Goal: Contribute content: Add original content to the website for others to see

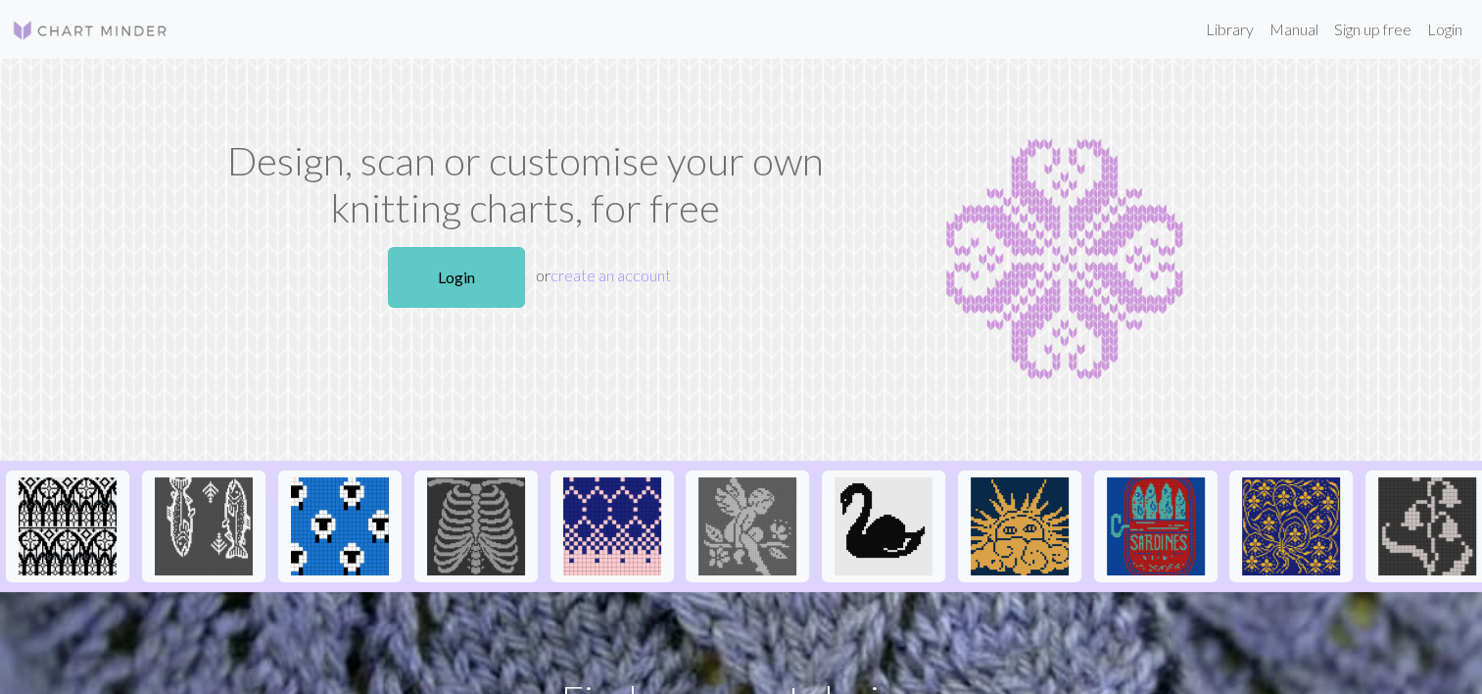
click at [504, 281] on link "Login" at bounding box center [456, 277] width 137 height 61
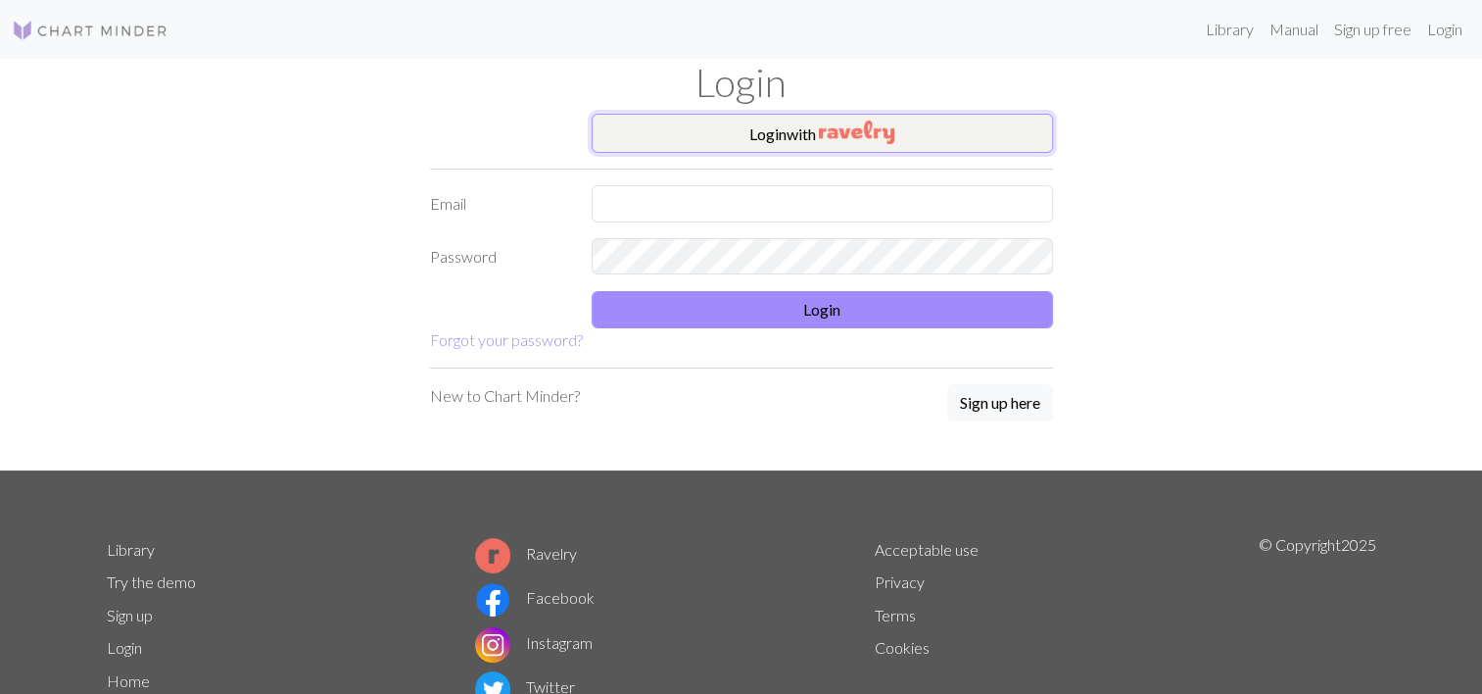
click at [700, 128] on button "Login with" at bounding box center [822, 133] width 461 height 39
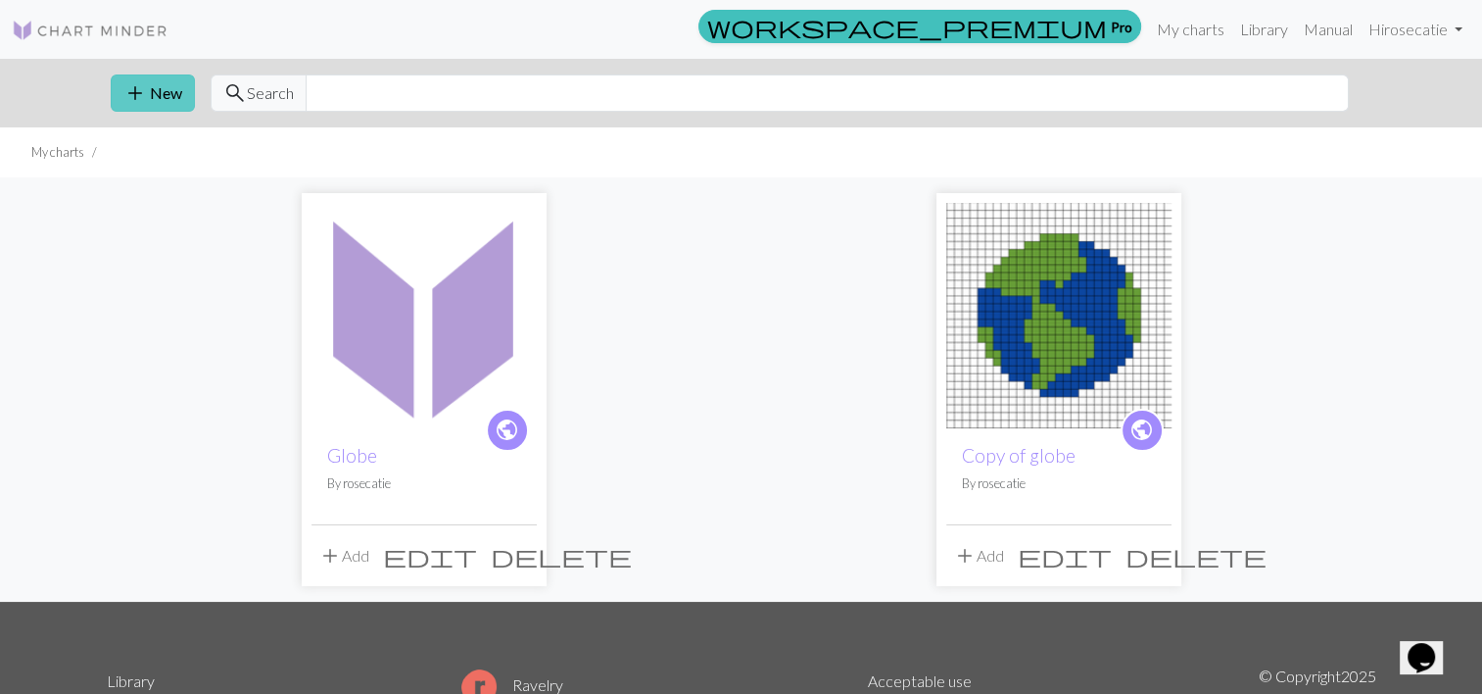
click at [149, 74] on button "add New" at bounding box center [153, 92] width 84 height 37
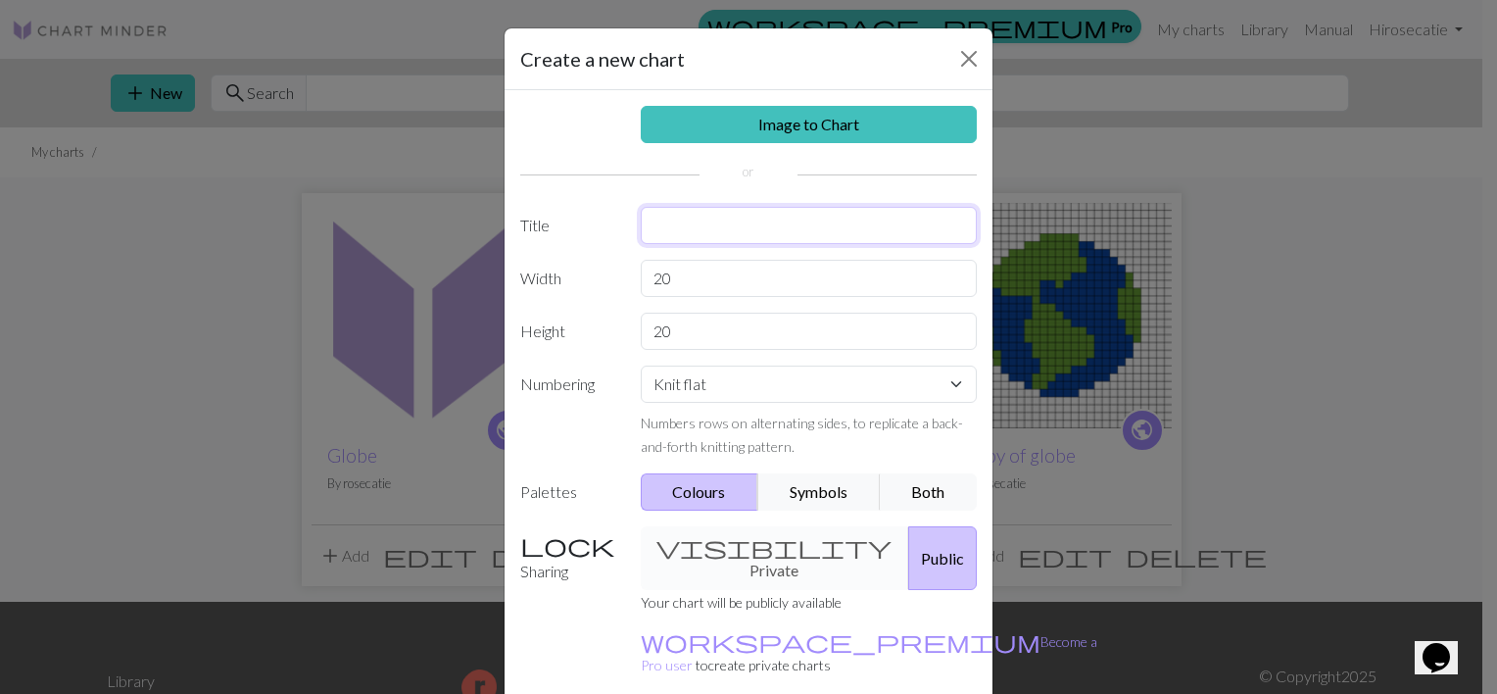
click at [663, 223] on input "text" at bounding box center [809, 225] width 337 height 37
type input "c"
type input "Colorwork hat"
drag, startPoint x: 693, startPoint y: 285, endPoint x: 605, endPoint y: 280, distance: 87.3
click at [605, 280] on div "Width 20" at bounding box center [749, 278] width 480 height 37
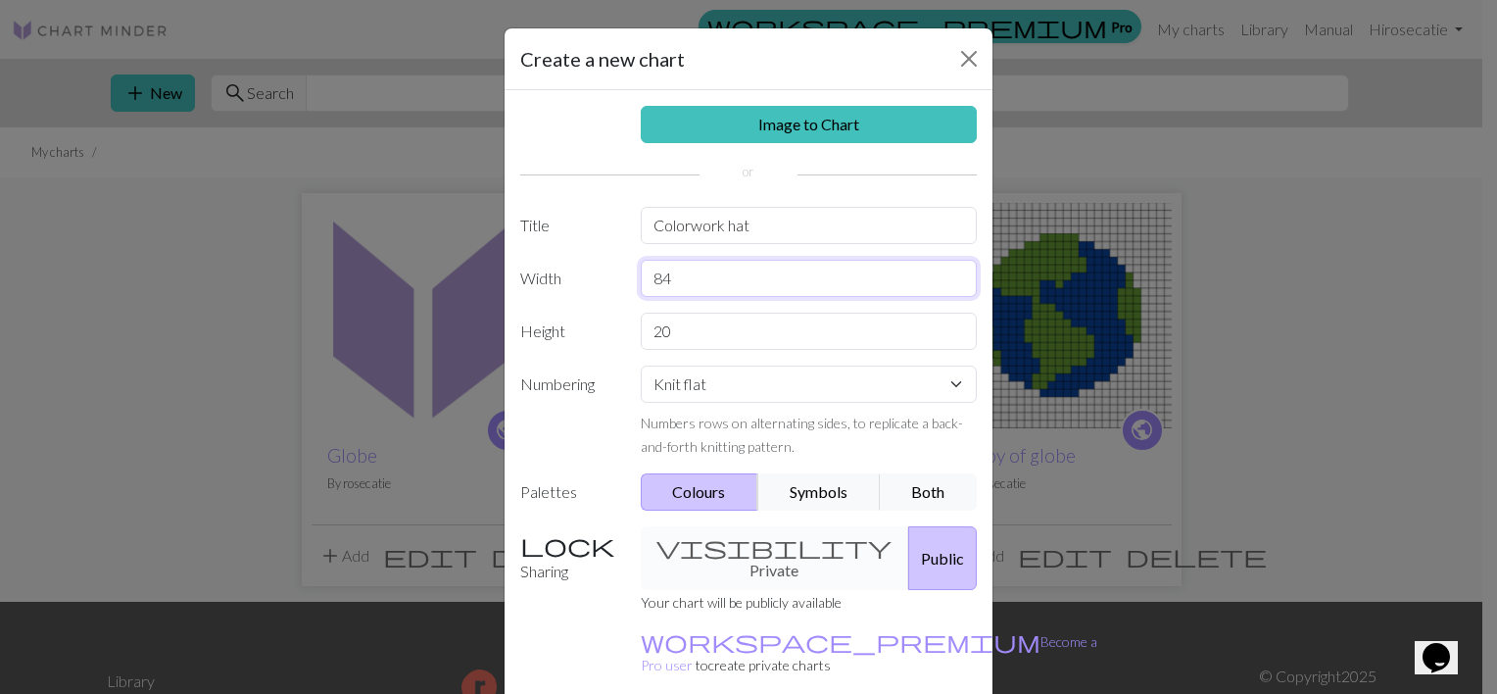
type input "84"
drag, startPoint x: 674, startPoint y: 328, endPoint x: 645, endPoint y: 329, distance: 29.4
drag, startPoint x: 645, startPoint y: 329, endPoint x: 635, endPoint y: 334, distance: 11.0
click at [641, 334] on input "20" at bounding box center [809, 331] width 337 height 37
click at [645, 333] on input "20" at bounding box center [809, 331] width 337 height 37
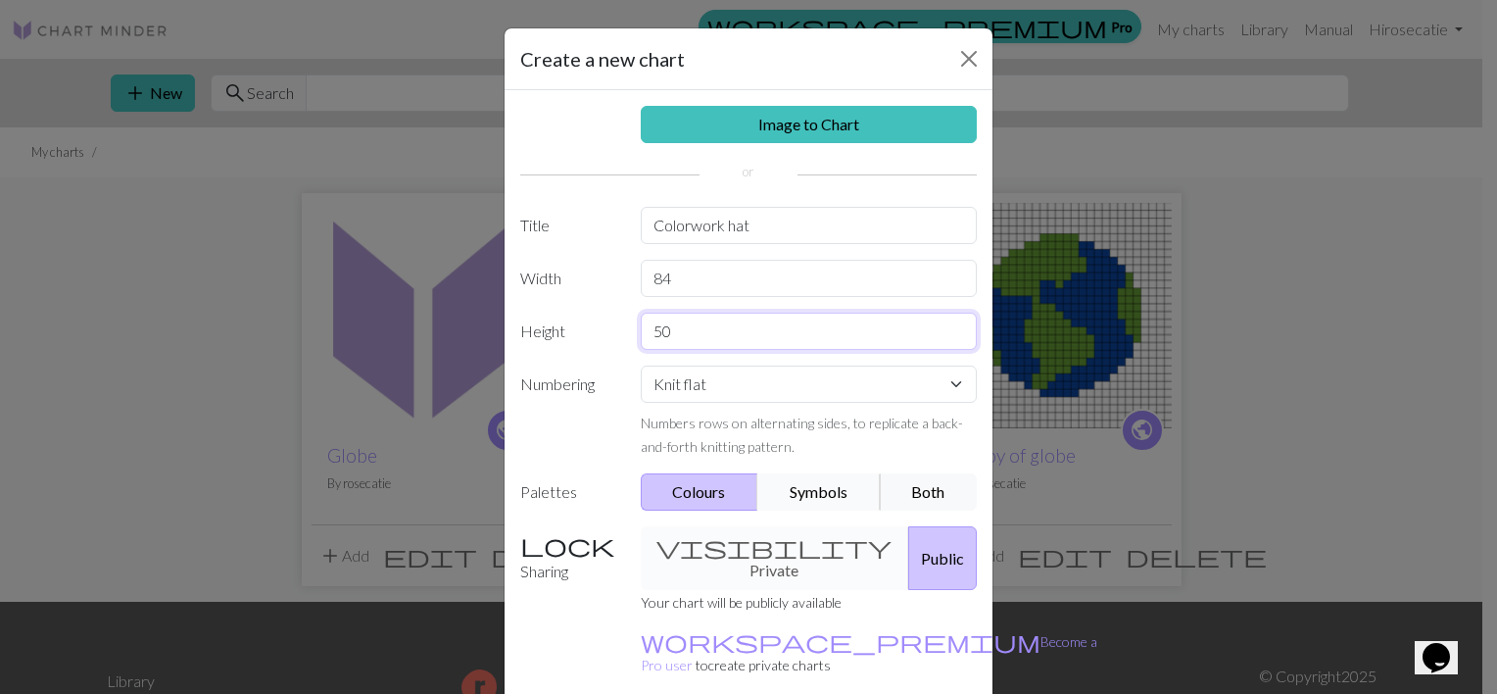
scroll to position [78, 0]
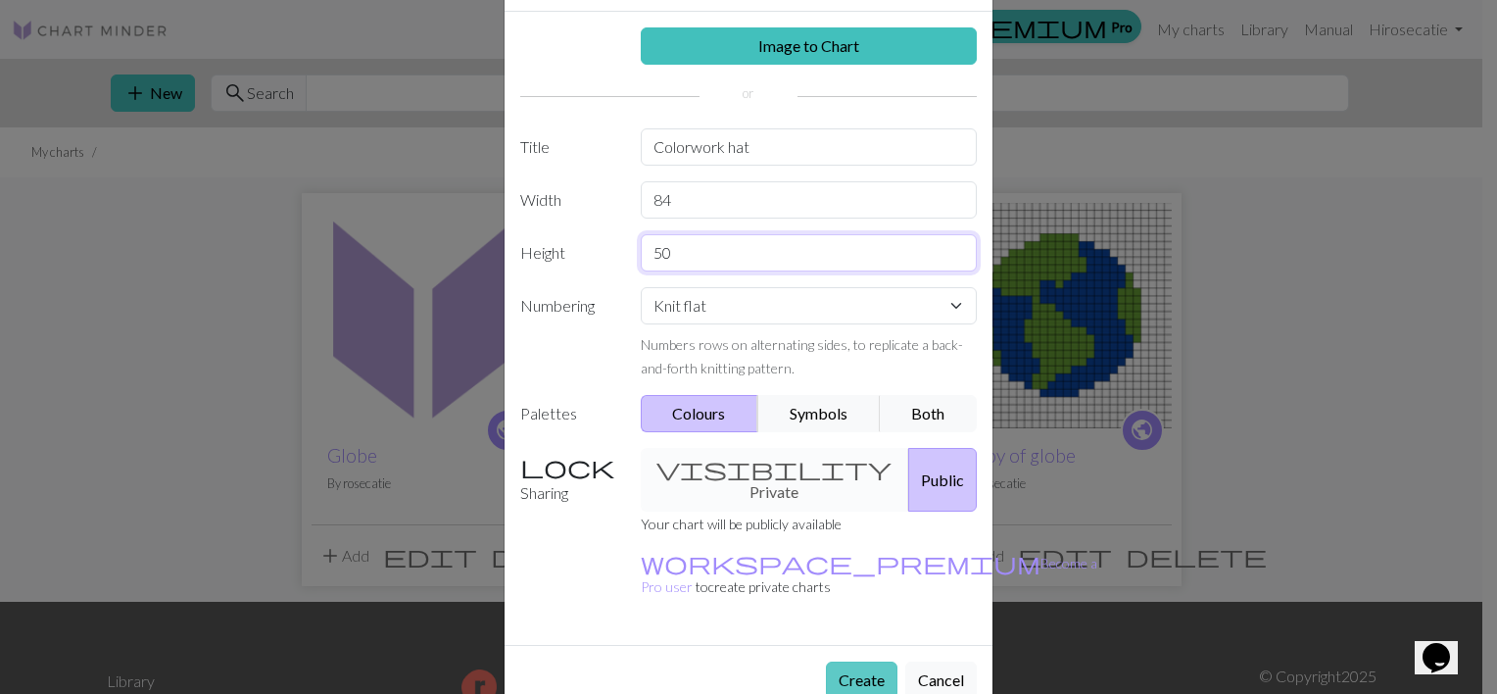
type input "50"
click at [826, 661] on button "Create" at bounding box center [862, 679] width 72 height 37
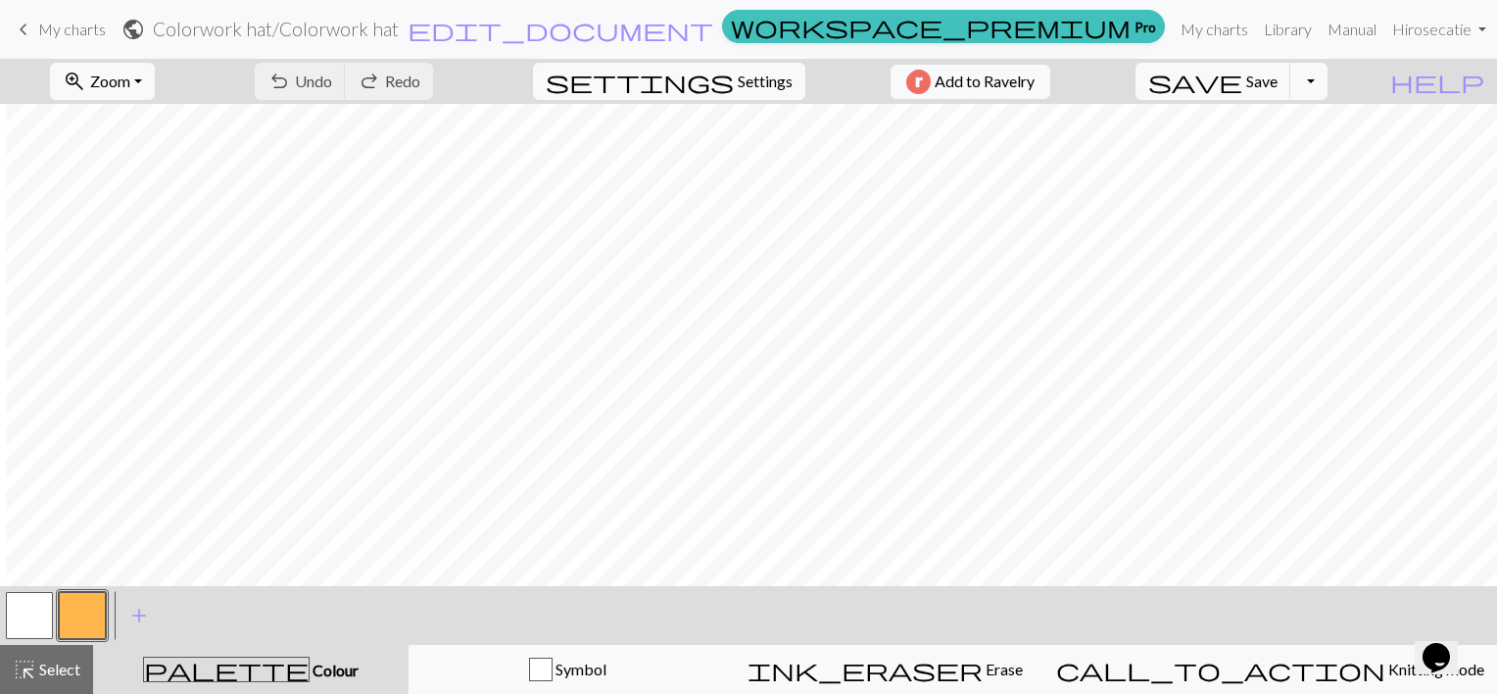
scroll to position [0, 6]
click at [78, 607] on button "button" at bounding box center [82, 615] width 47 height 47
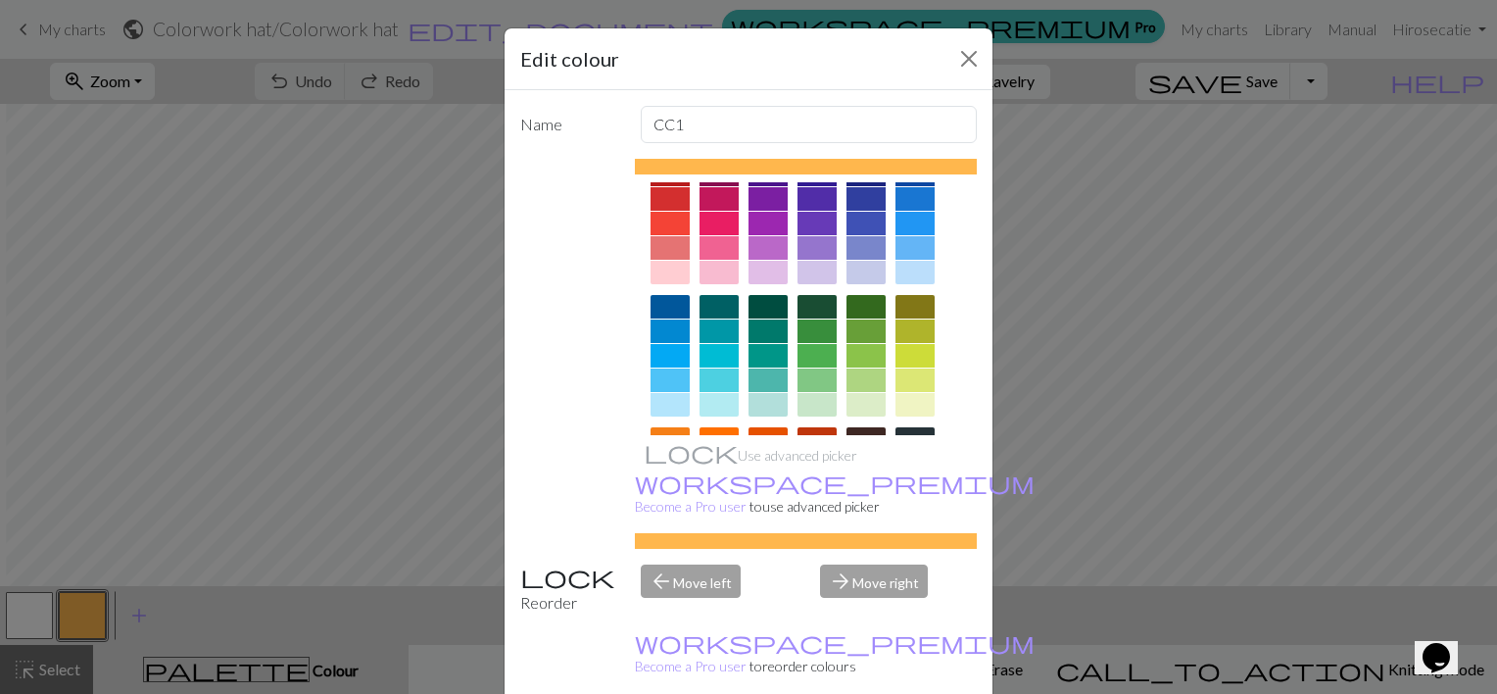
scroll to position [0, 0]
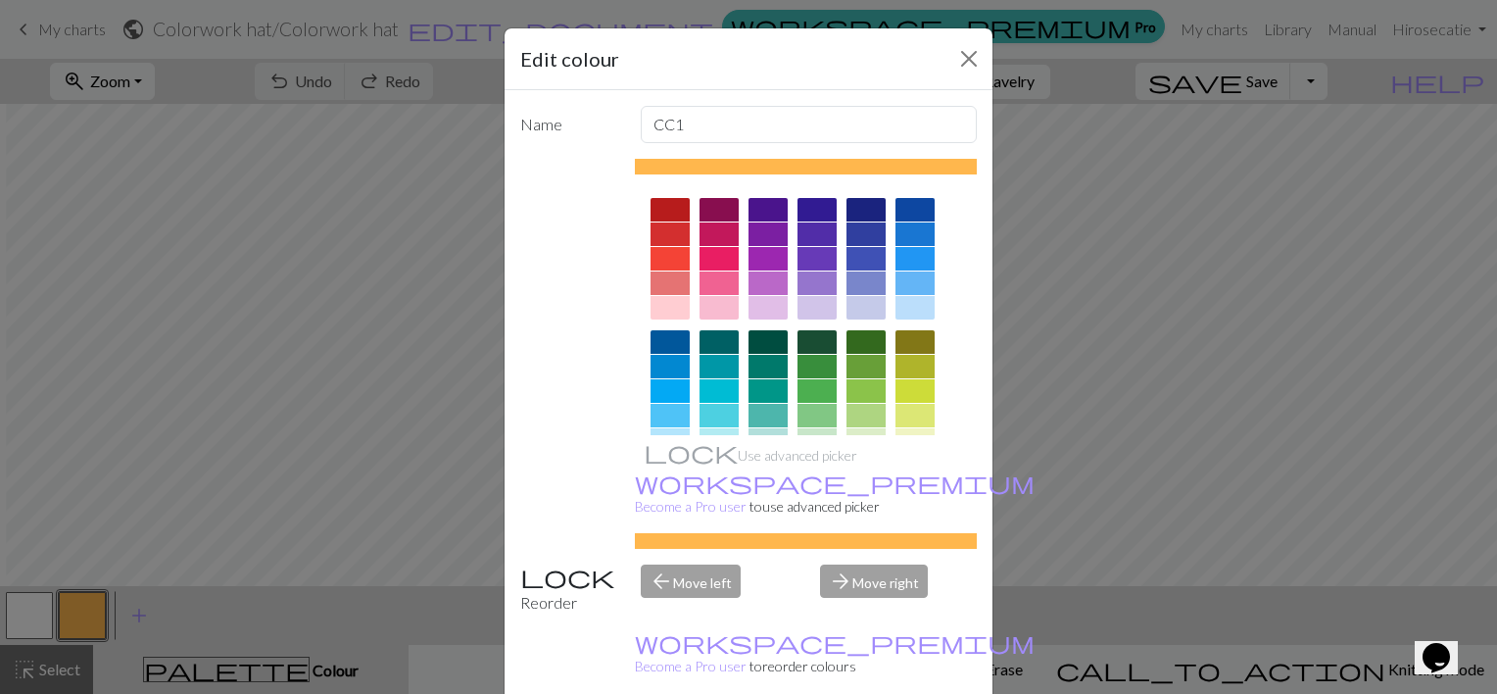
click at [901, 222] on div at bounding box center [915, 234] width 39 height 24
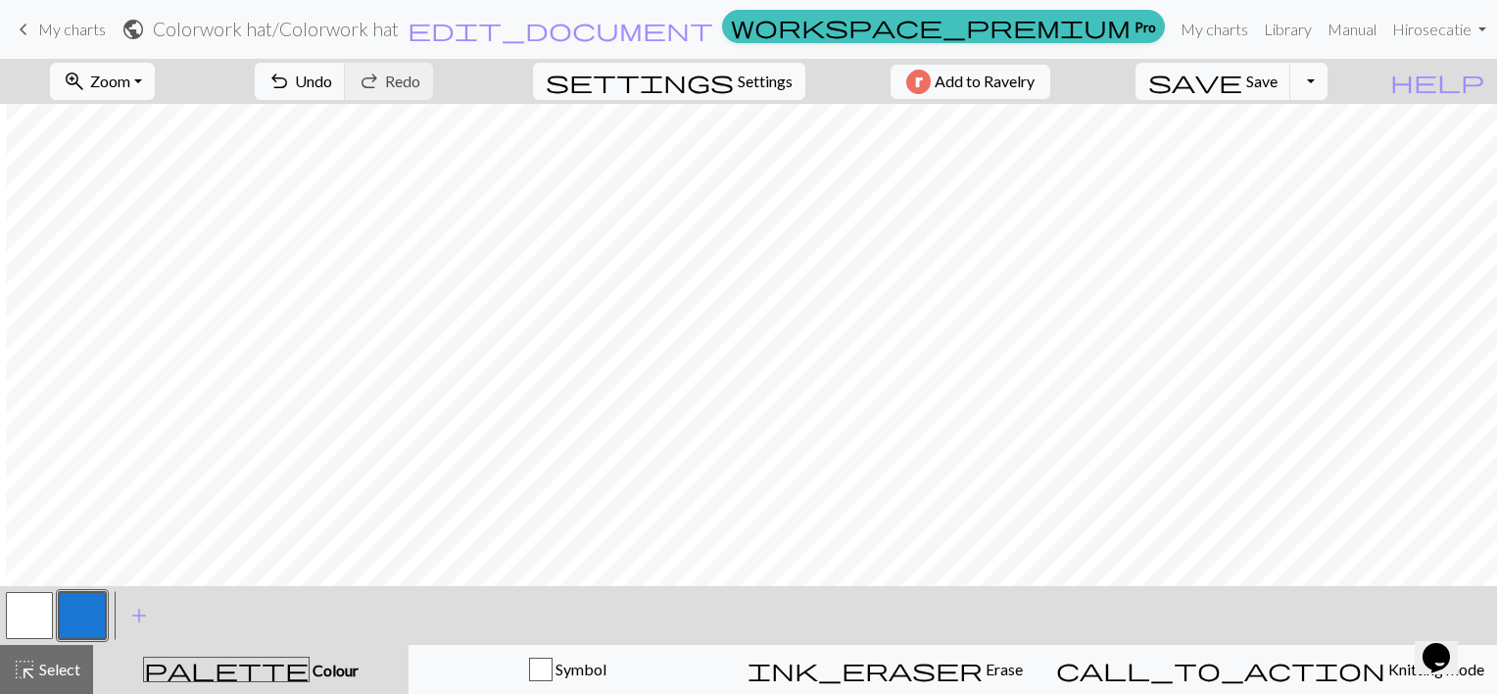
click at [130, 75] on span "Zoom" at bounding box center [110, 81] width 40 height 19
click at [136, 127] on button "Fit all" at bounding box center [128, 124] width 155 height 31
click at [1009, 665] on div "ink_eraser Erase Erase" at bounding box center [885, 669] width 292 height 24
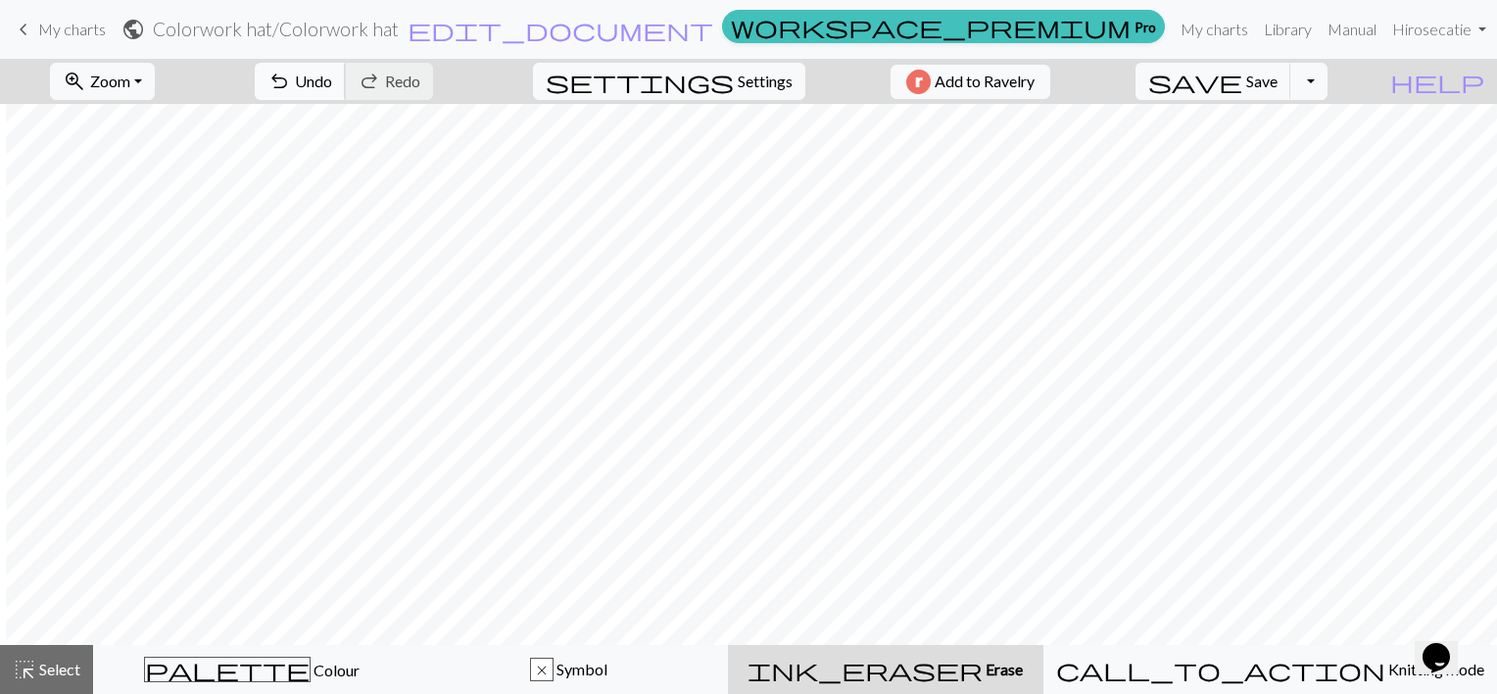
click at [346, 89] on button "undo Undo Undo" at bounding box center [300, 81] width 91 height 37
click at [384, 89] on div "undo Undo Undo redo Redo Redo" at bounding box center [344, 81] width 208 height 45
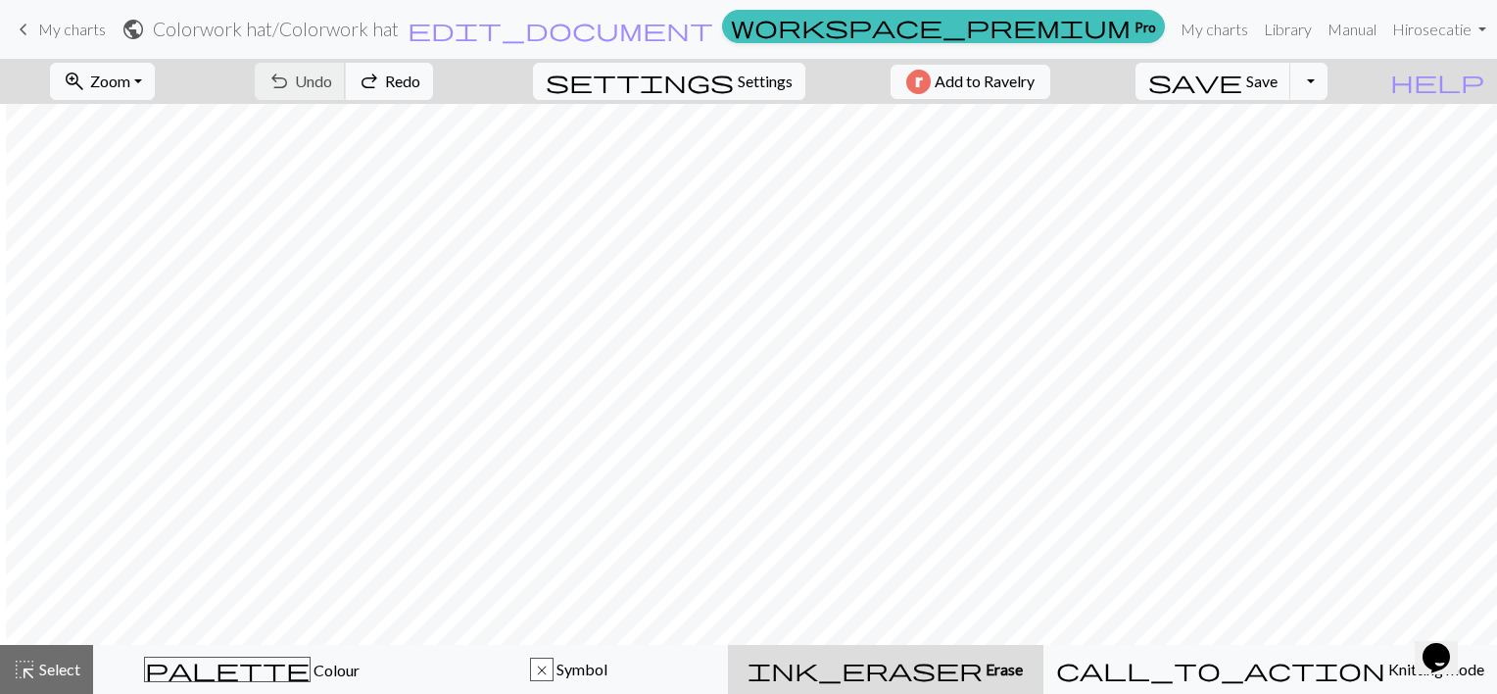
click at [384, 89] on div "undo Undo Undo redo Redo Redo" at bounding box center [344, 81] width 208 height 45
click at [235, 670] on span "palette" at bounding box center [227, 668] width 165 height 27
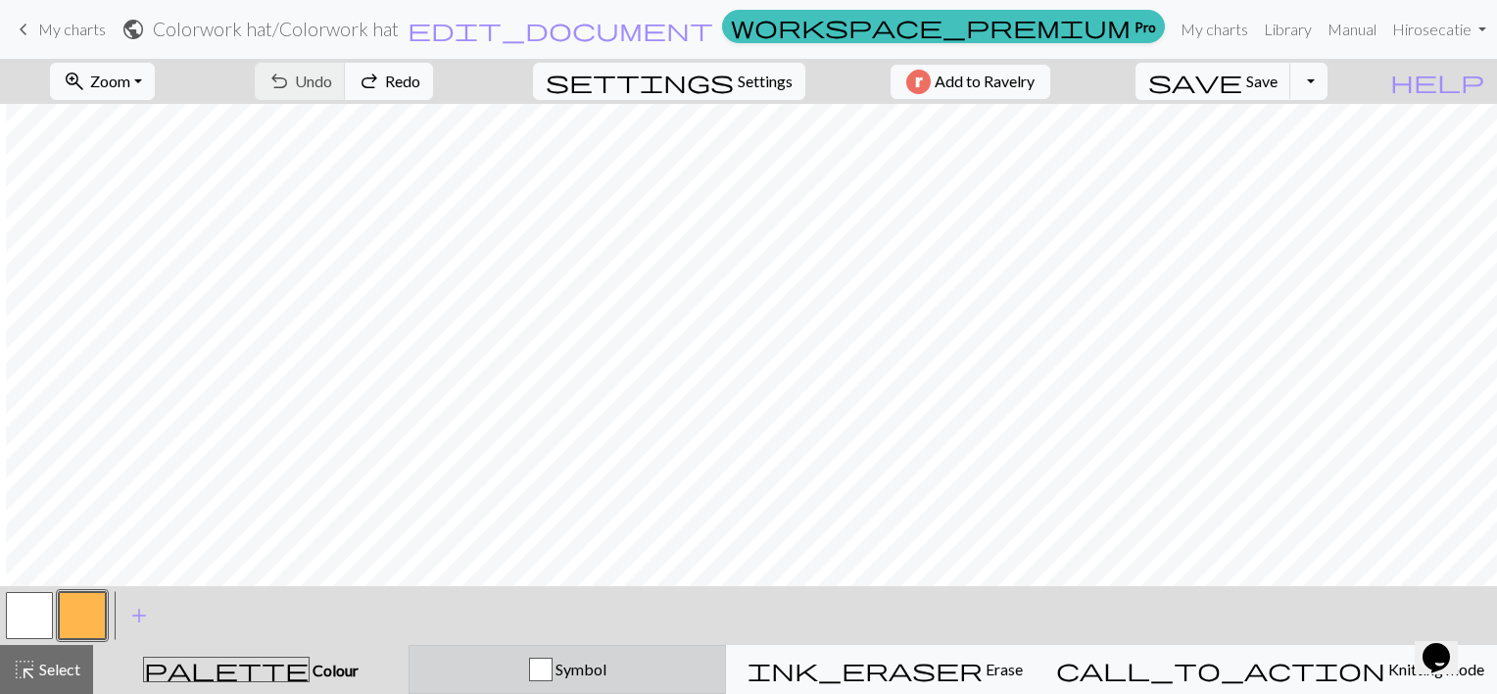
click at [560, 654] on button "Symbol" at bounding box center [567, 669] width 317 height 49
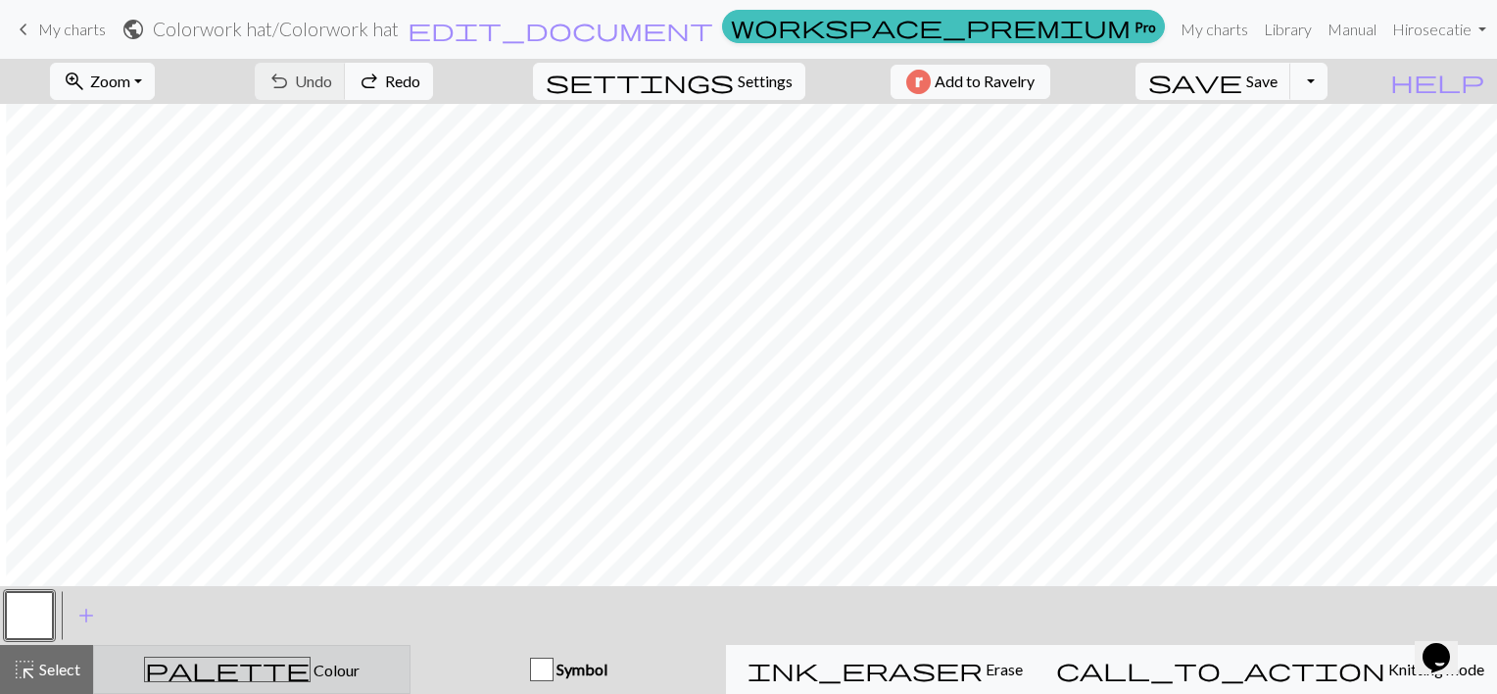
click at [336, 662] on div "palette Colour Colour" at bounding box center [252, 668] width 292 height 25
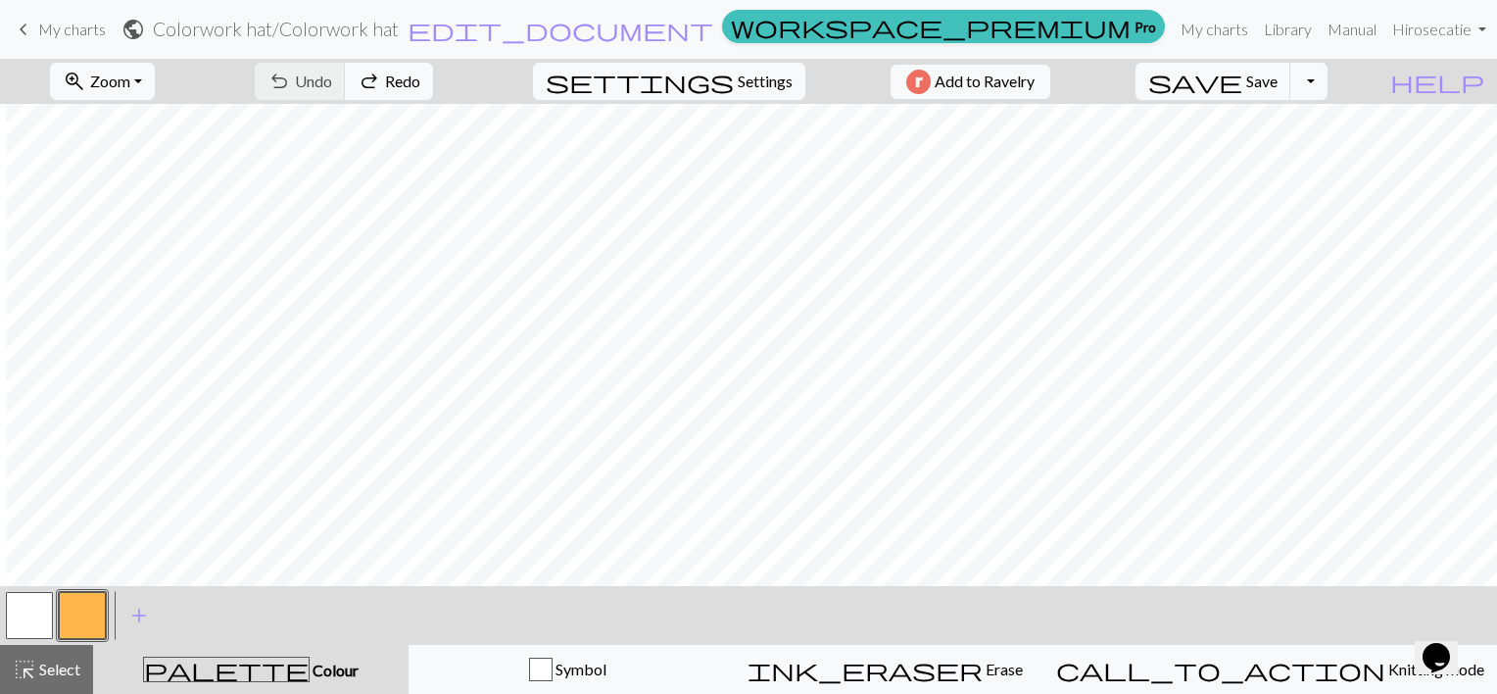
click at [31, 623] on button "button" at bounding box center [29, 615] width 47 height 47
click at [78, 627] on button "button" at bounding box center [82, 615] width 47 height 47
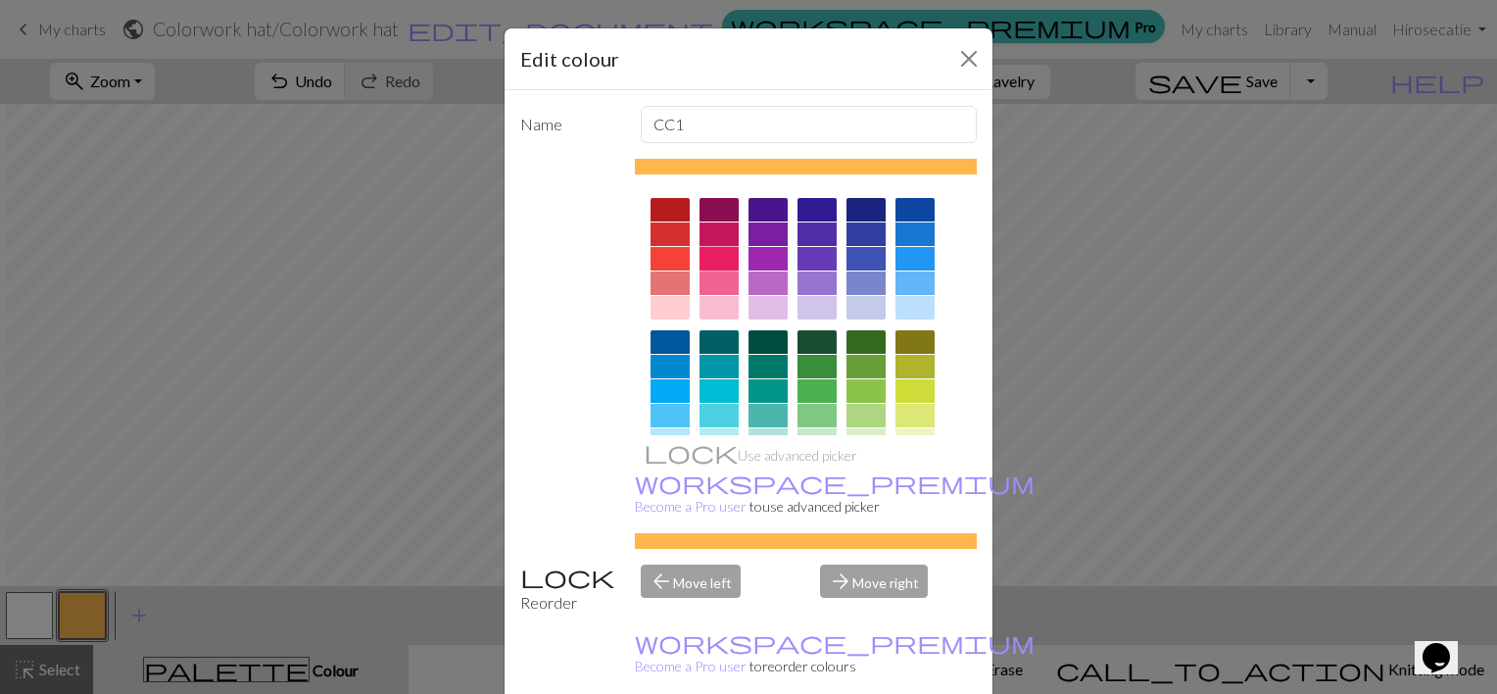
click at [702, 253] on div at bounding box center [719, 259] width 39 height 24
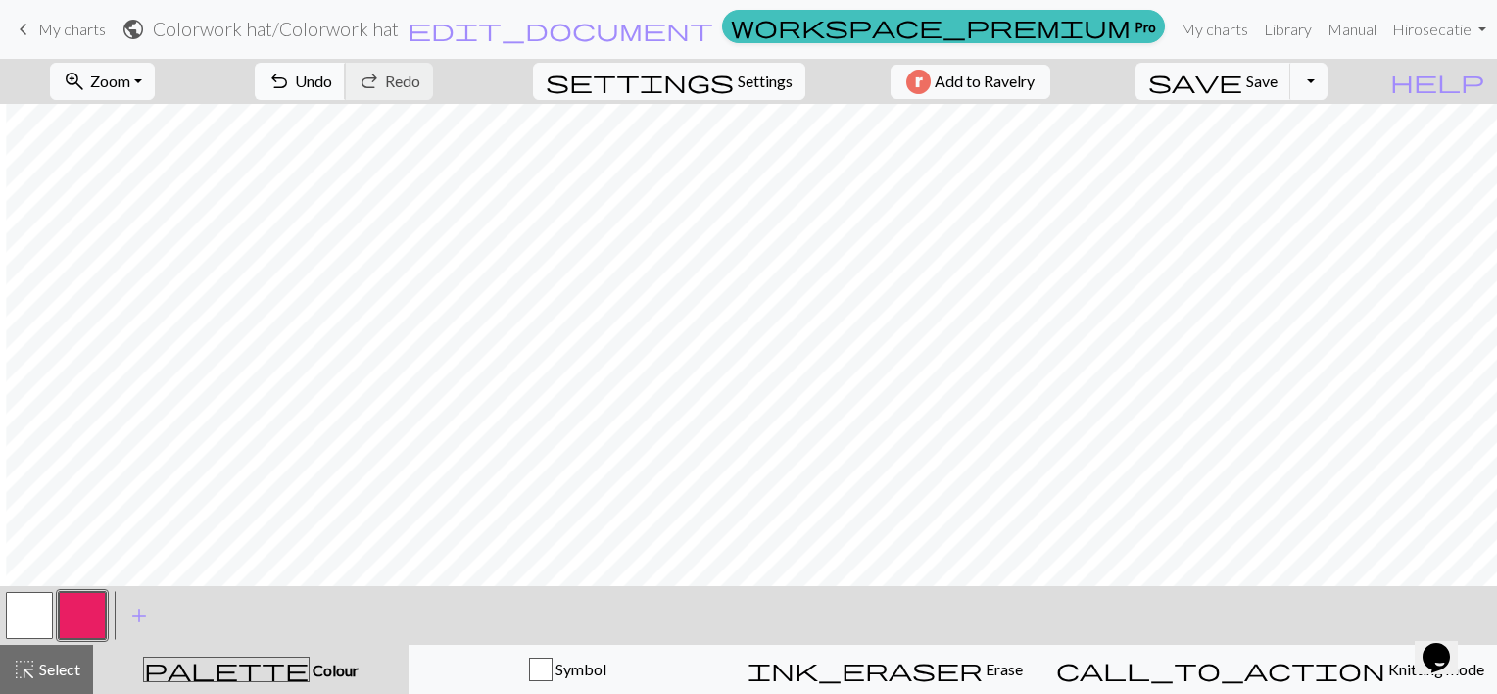
click at [291, 81] on span "undo" at bounding box center [279, 81] width 24 height 27
click at [28, 615] on button "button" at bounding box center [29, 615] width 47 height 47
click at [346, 74] on button "undo Undo Undo" at bounding box center [300, 81] width 91 height 37
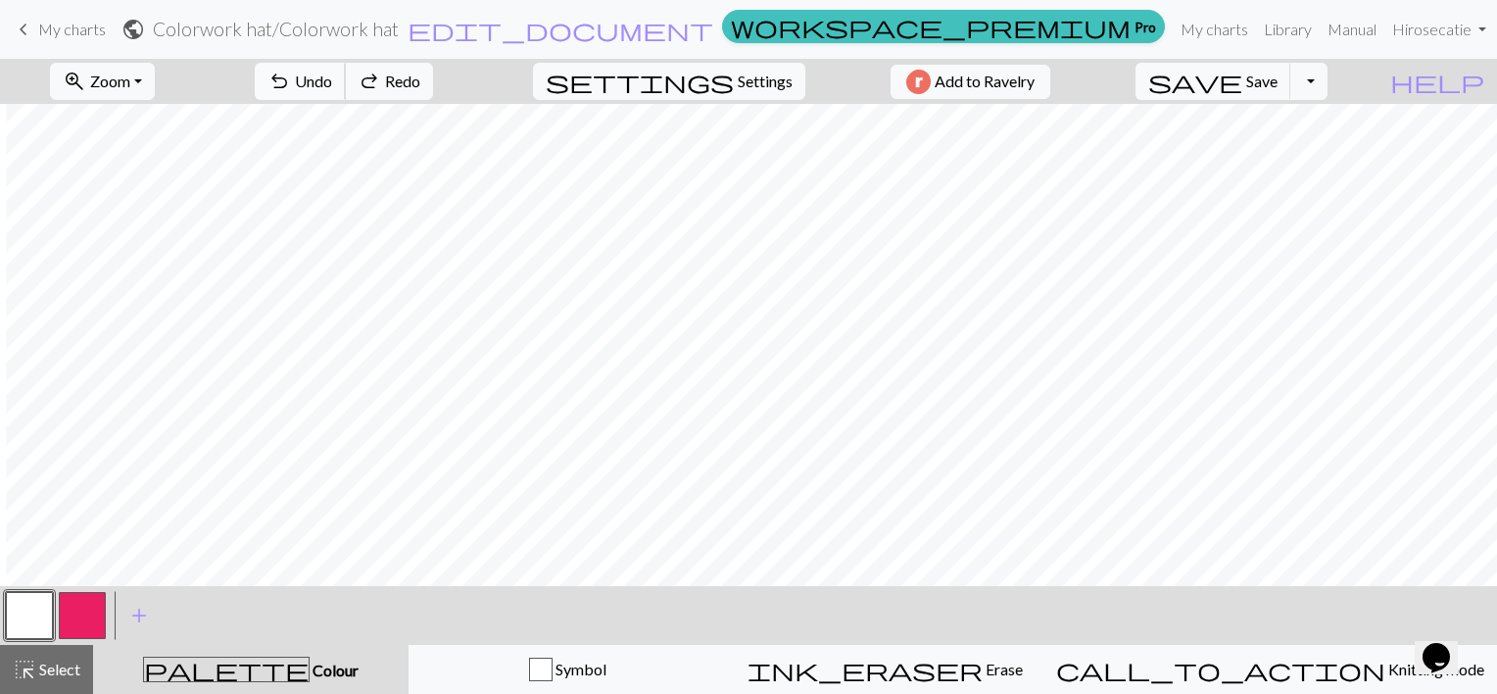
click at [346, 74] on button "undo Undo Undo" at bounding box center [300, 81] width 91 height 37
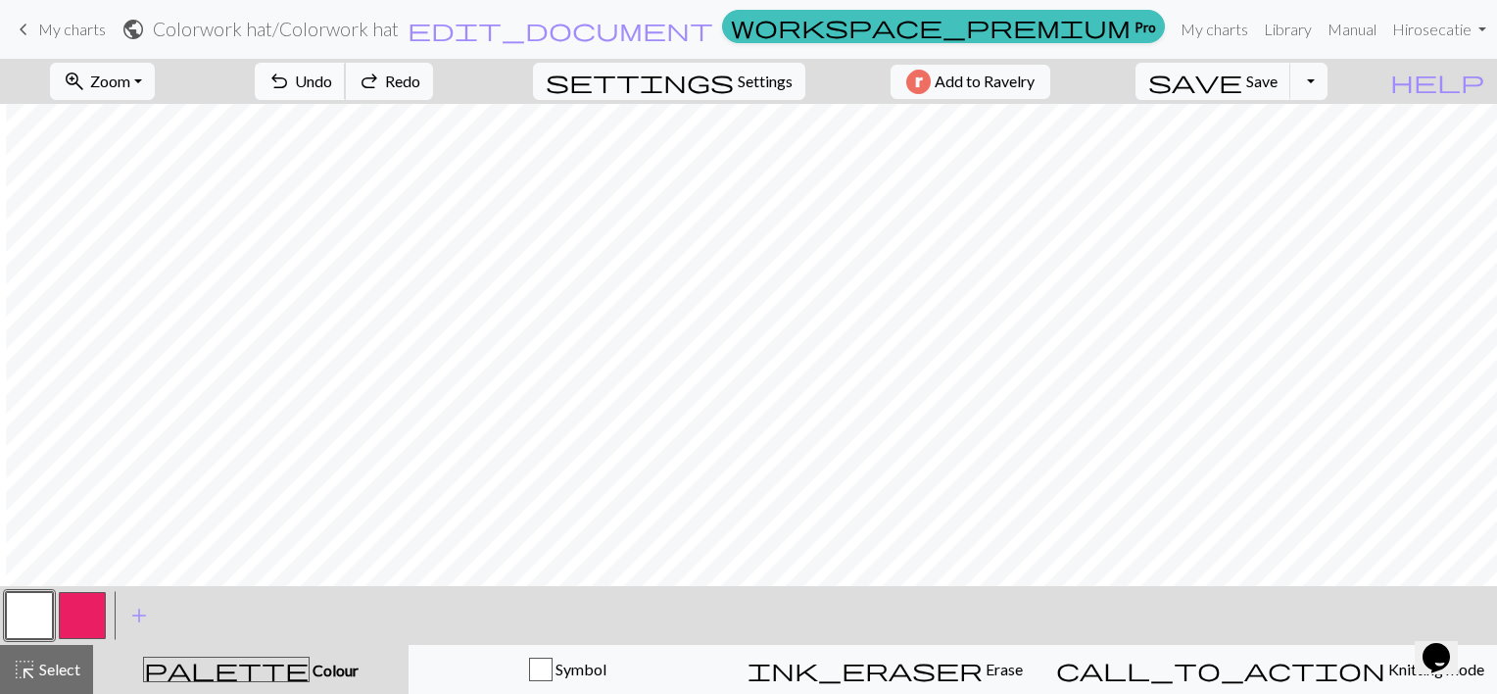
click at [346, 74] on button "undo Undo Undo" at bounding box center [300, 81] width 91 height 37
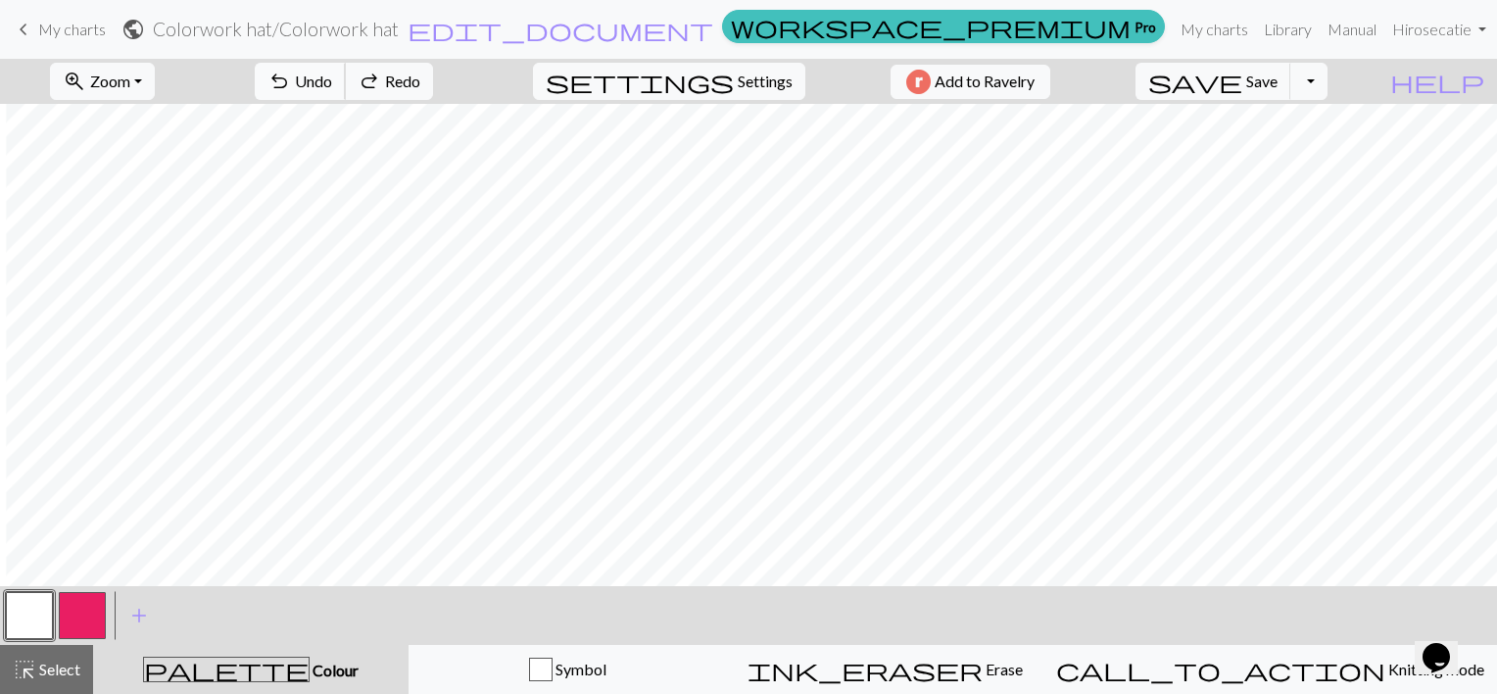
click at [346, 74] on button "undo Undo Undo" at bounding box center [300, 81] width 91 height 37
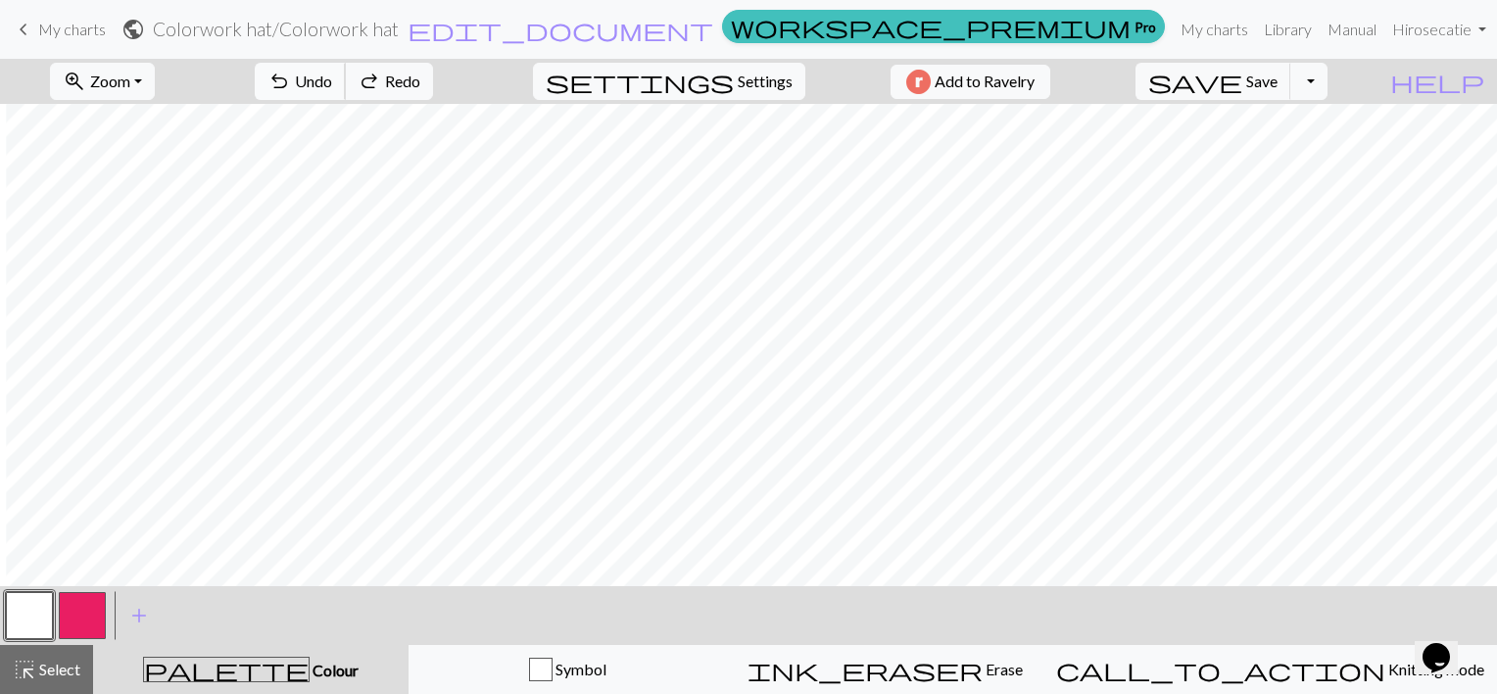
click at [346, 74] on button "undo Undo Undo" at bounding box center [300, 81] width 91 height 37
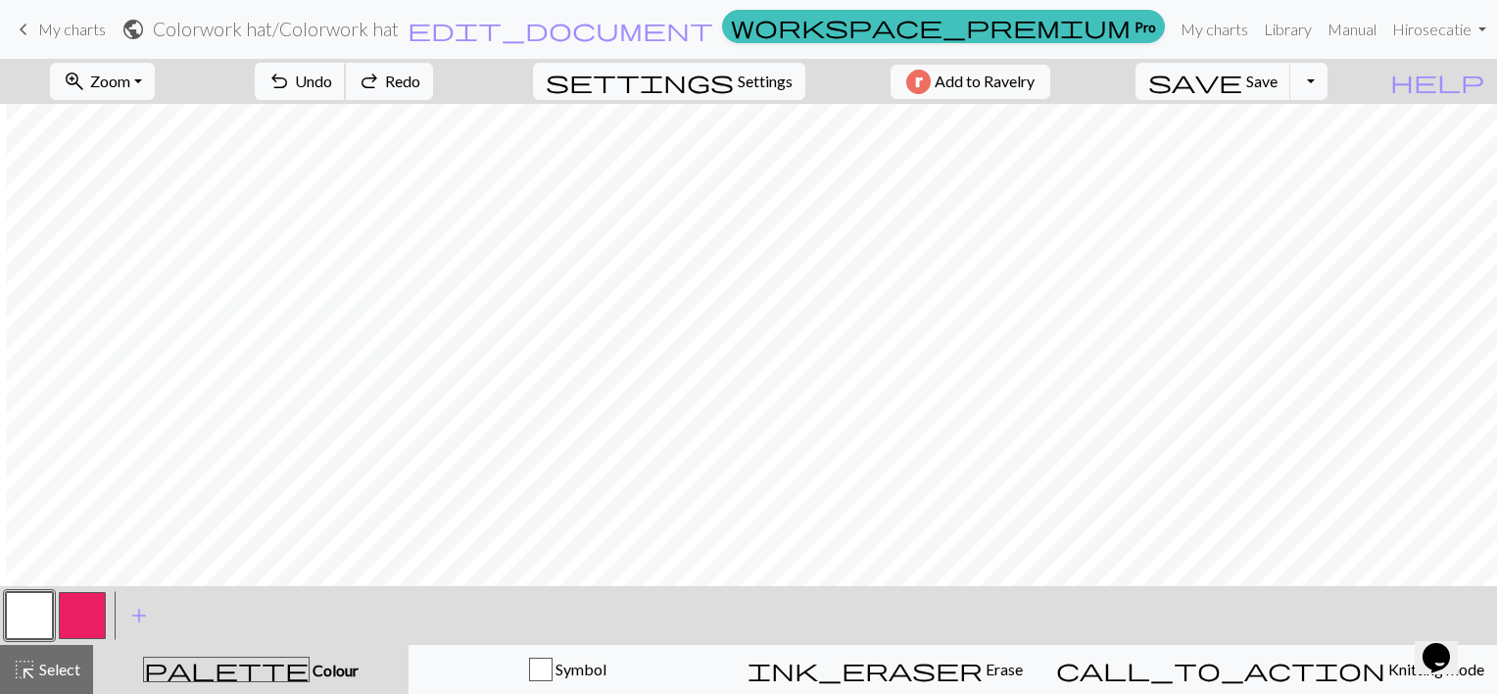
click at [346, 74] on button "undo Undo Undo" at bounding box center [300, 81] width 91 height 37
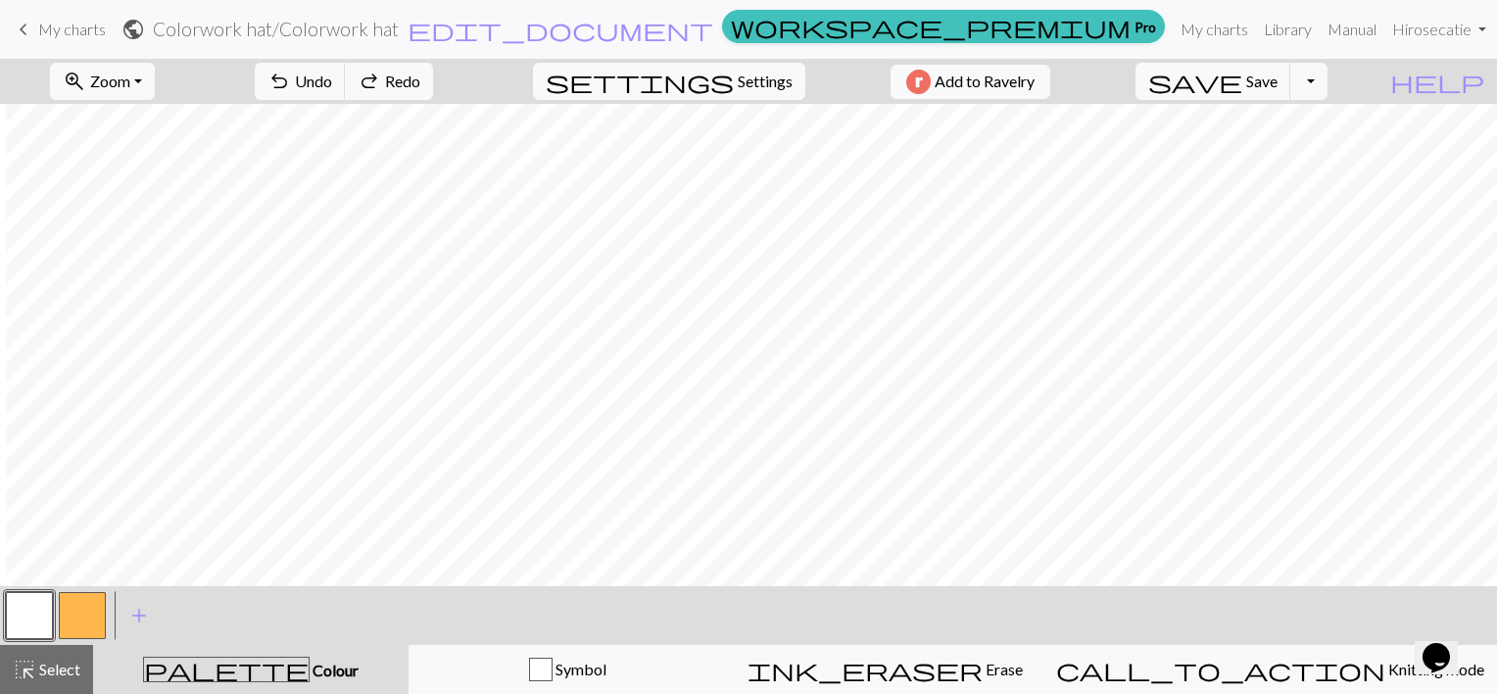
click at [81, 615] on button "button" at bounding box center [82, 615] width 47 height 47
click at [699, 81] on span "settings" at bounding box center [640, 81] width 188 height 27
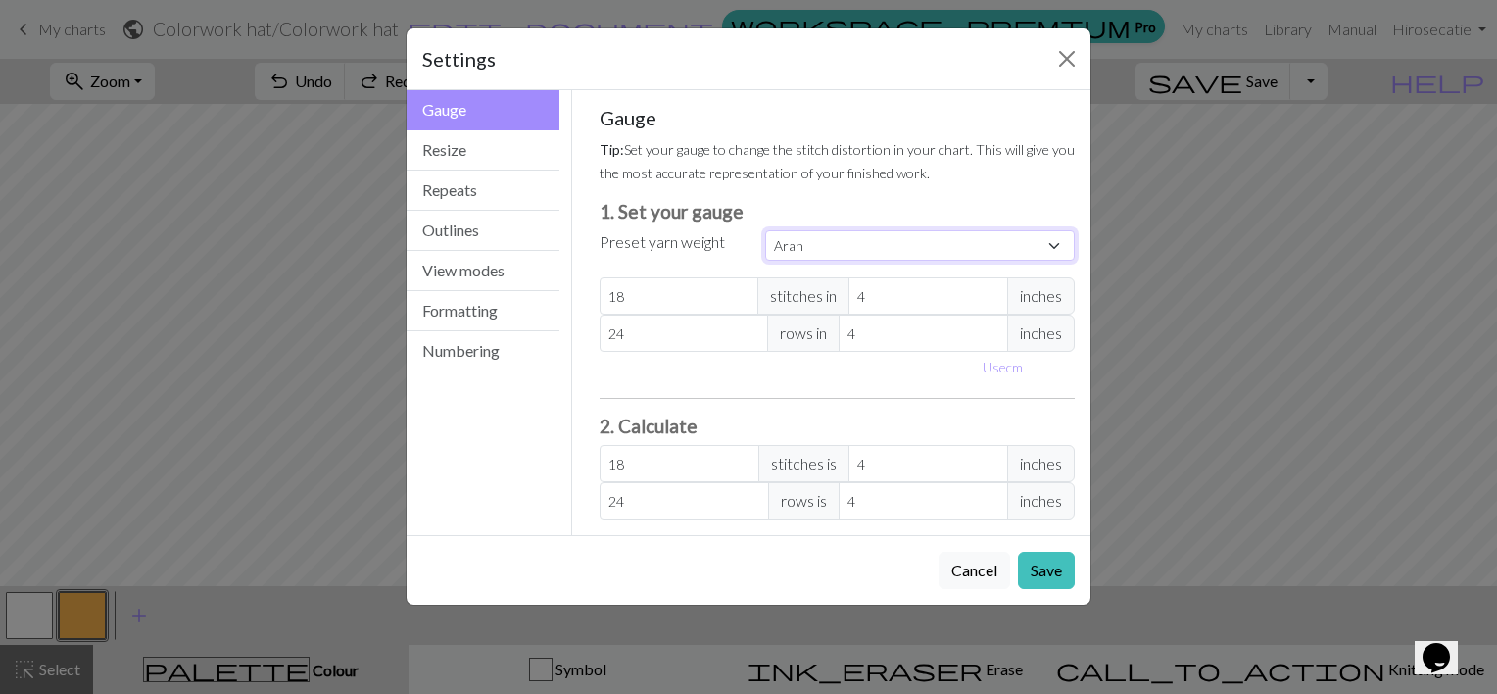
click at [803, 240] on select "Custom Square Lace Light Fingering Fingering Sport Double knit Worsted Aran Bul…" at bounding box center [920, 245] width 310 height 30
select select "worsted"
click at [765, 230] on select "Custom Square Lace Light Fingering Fingering Sport Double knit Worsted Aran Bul…" at bounding box center [920, 245] width 310 height 30
type input "20"
type input "26"
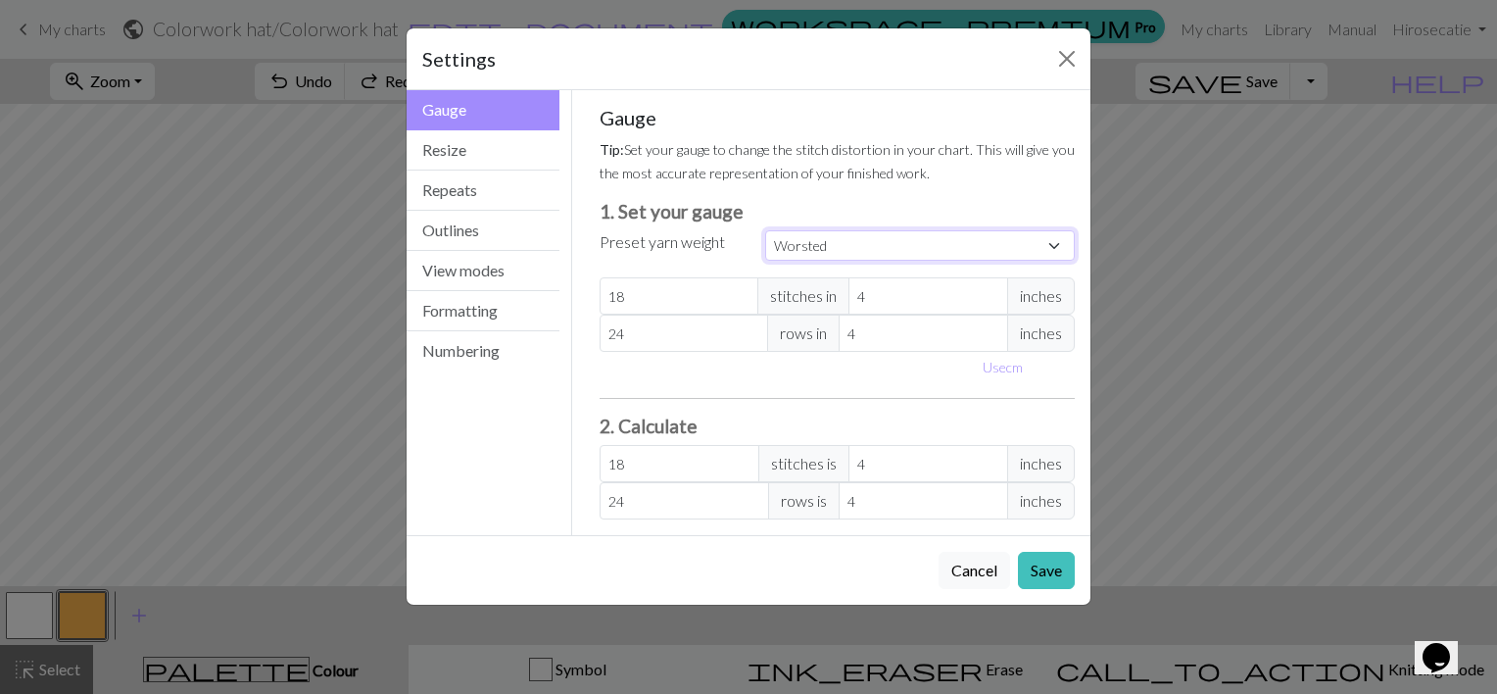
type input "20"
type input "26"
click at [428, 177] on button "Repeats" at bounding box center [483, 190] width 153 height 40
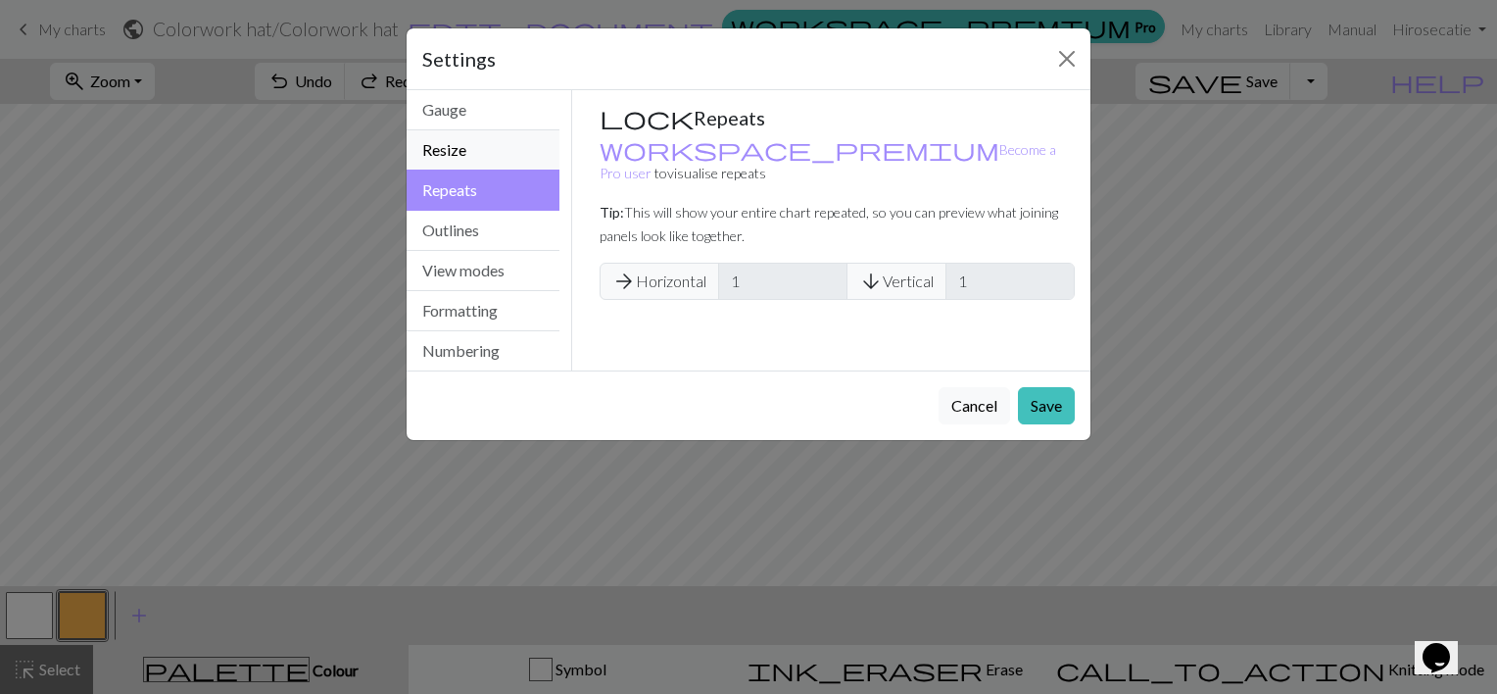
click at [474, 145] on button "Resize" at bounding box center [483, 150] width 153 height 40
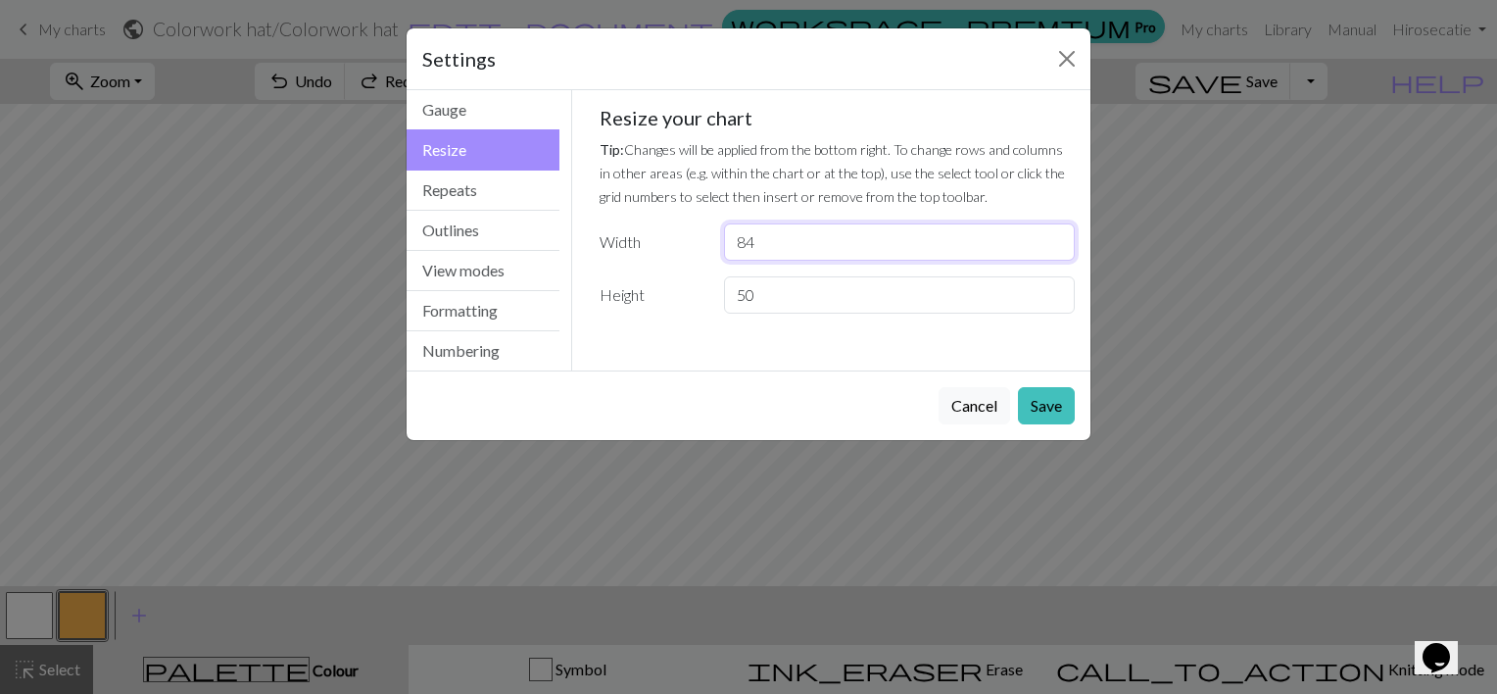
drag, startPoint x: 758, startPoint y: 250, endPoint x: 749, endPoint y: 247, distance: 10.2
click at [749, 247] on input "84" at bounding box center [899, 241] width 351 height 37
type input "82"
click at [773, 294] on input "50" at bounding box center [899, 294] width 351 height 37
click at [1039, 407] on button "Save" at bounding box center [1046, 405] width 57 height 37
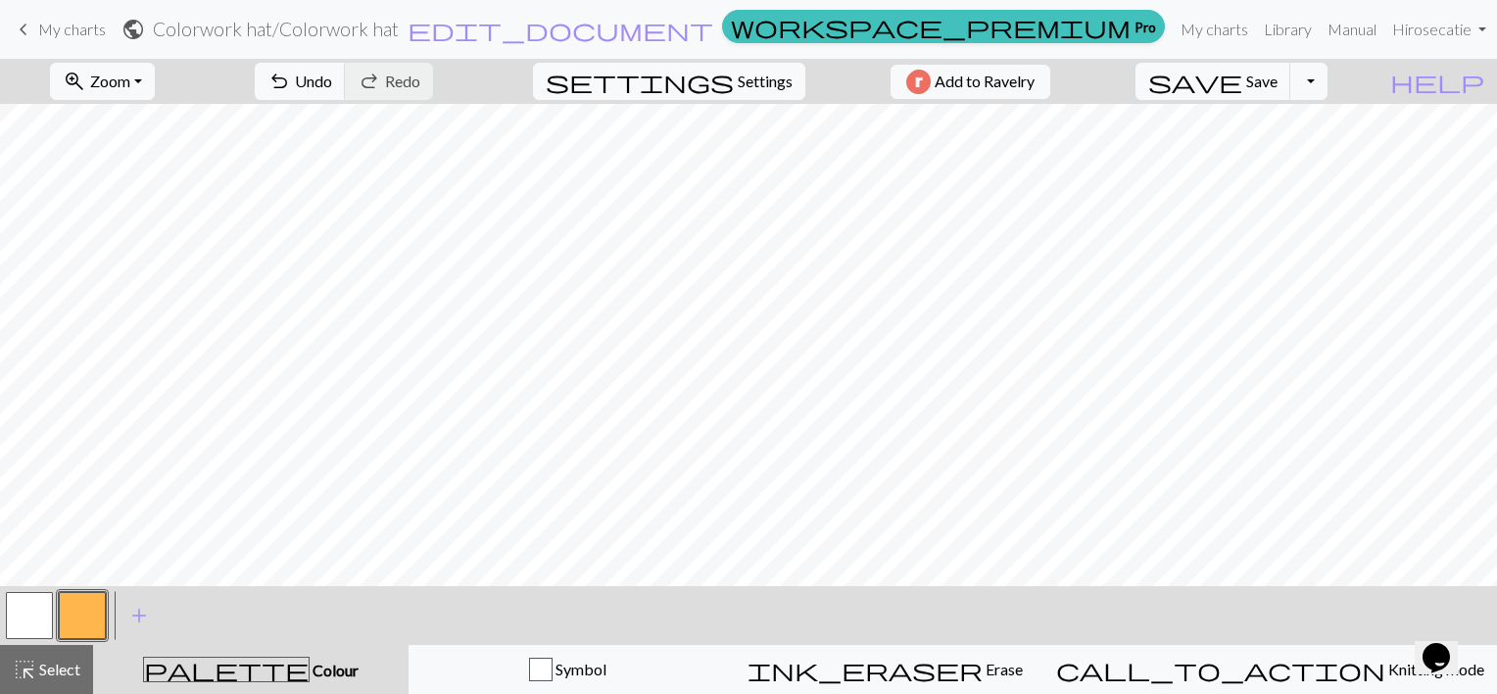
click at [76, 621] on button "button" at bounding box center [82, 615] width 47 height 47
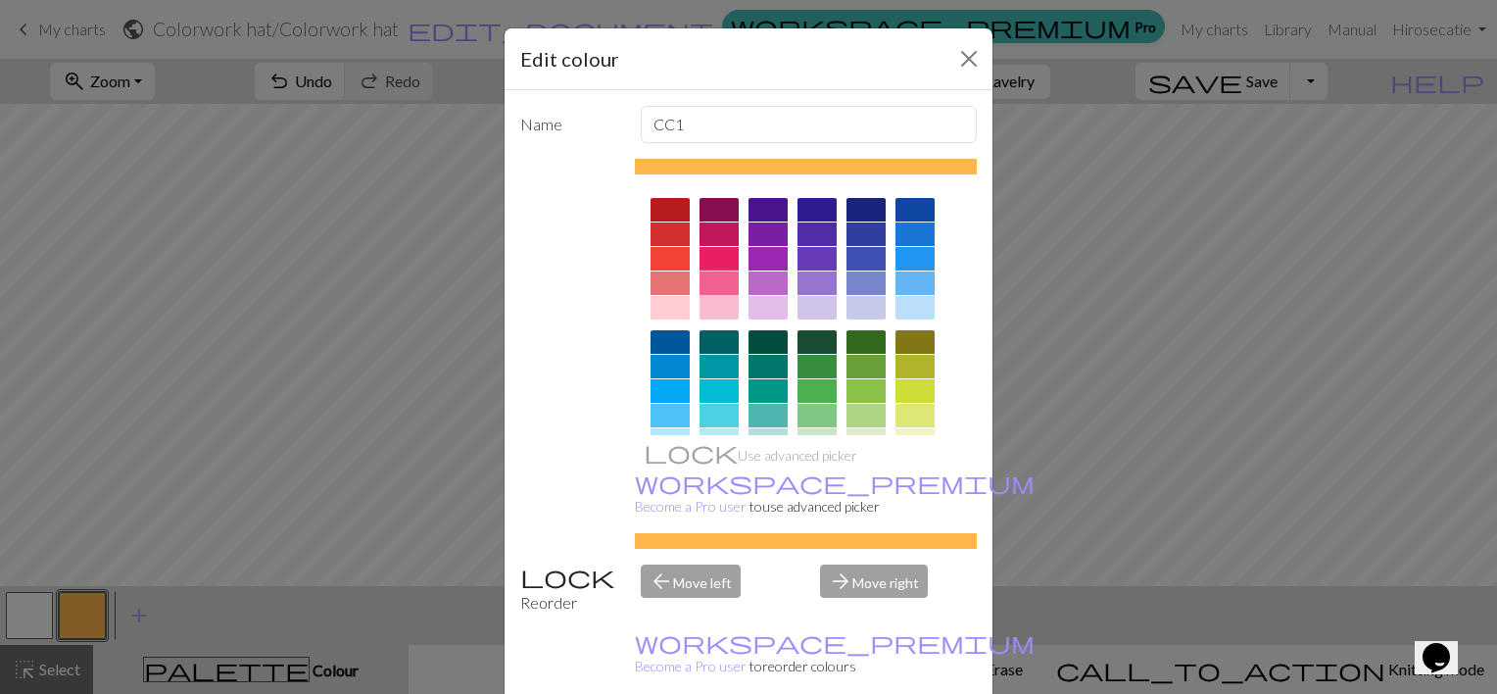
click at [702, 275] on div at bounding box center [719, 283] width 39 height 24
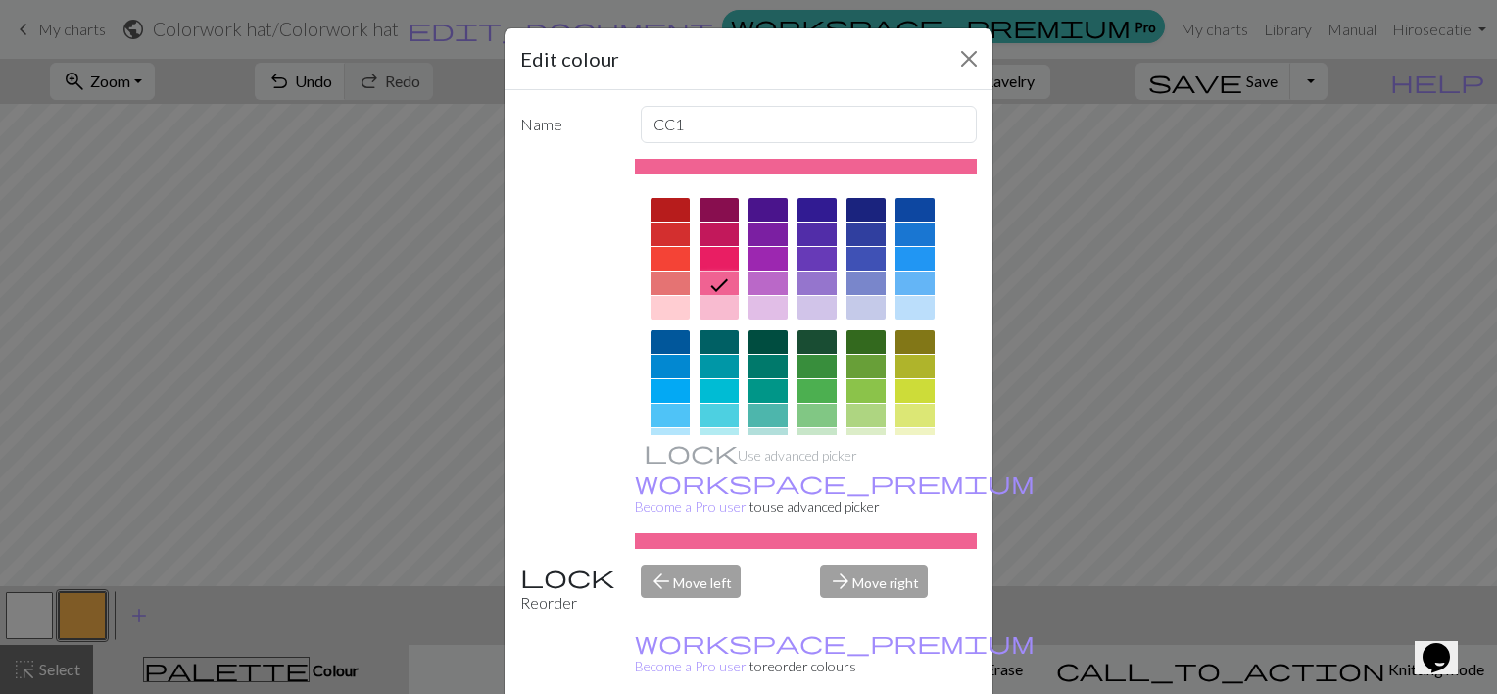
scroll to position [47, 0]
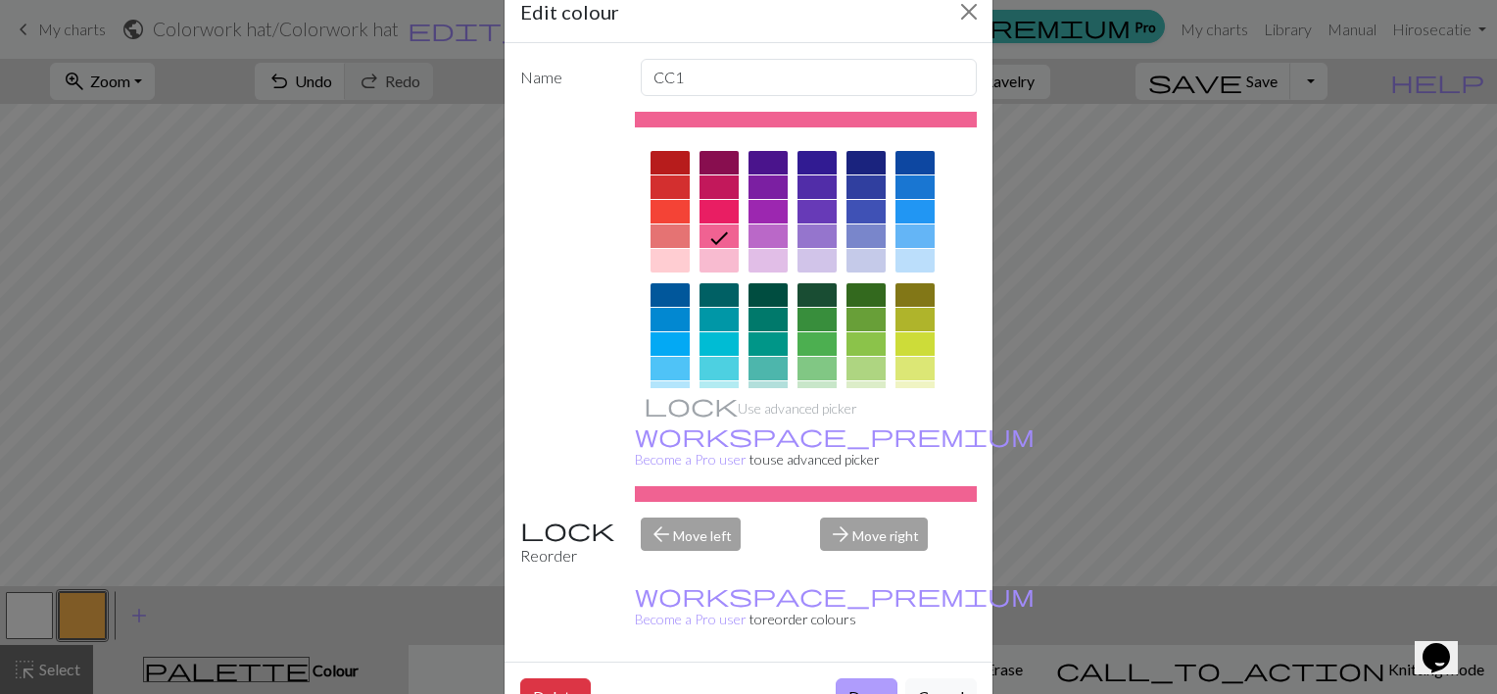
click at [843, 678] on button "Done" at bounding box center [867, 696] width 62 height 37
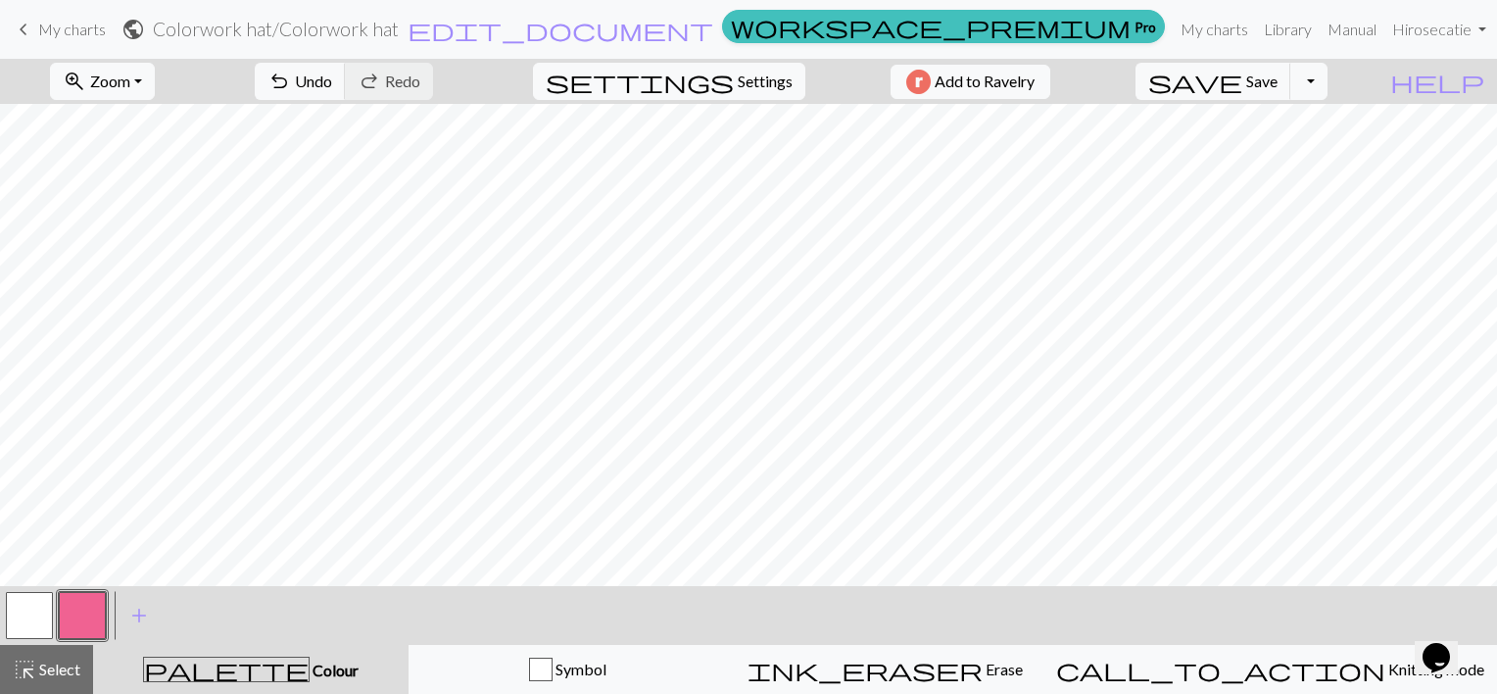
click at [51, 601] on button "button" at bounding box center [29, 615] width 47 height 47
click at [77, 617] on button "button" at bounding box center [82, 615] width 47 height 47
click at [24, 607] on button "button" at bounding box center [29, 615] width 47 height 47
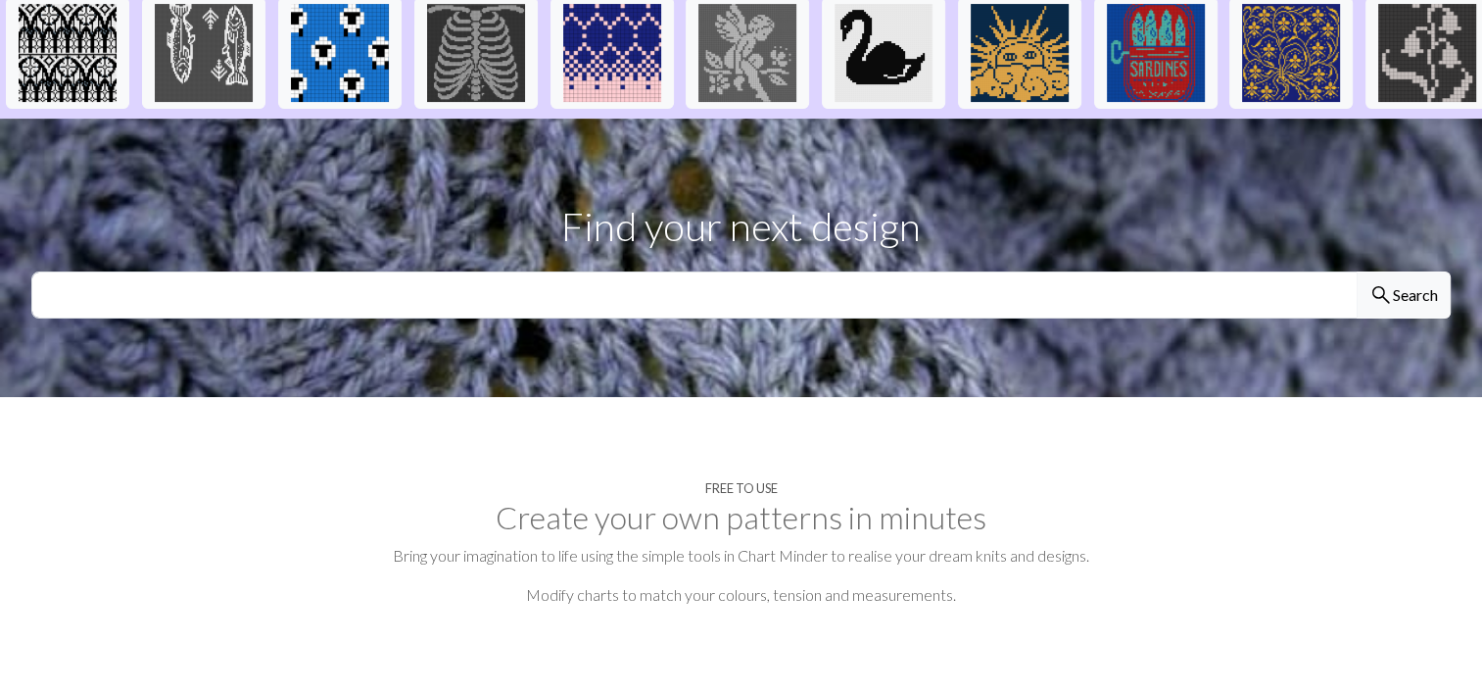
scroll to position [474, 0]
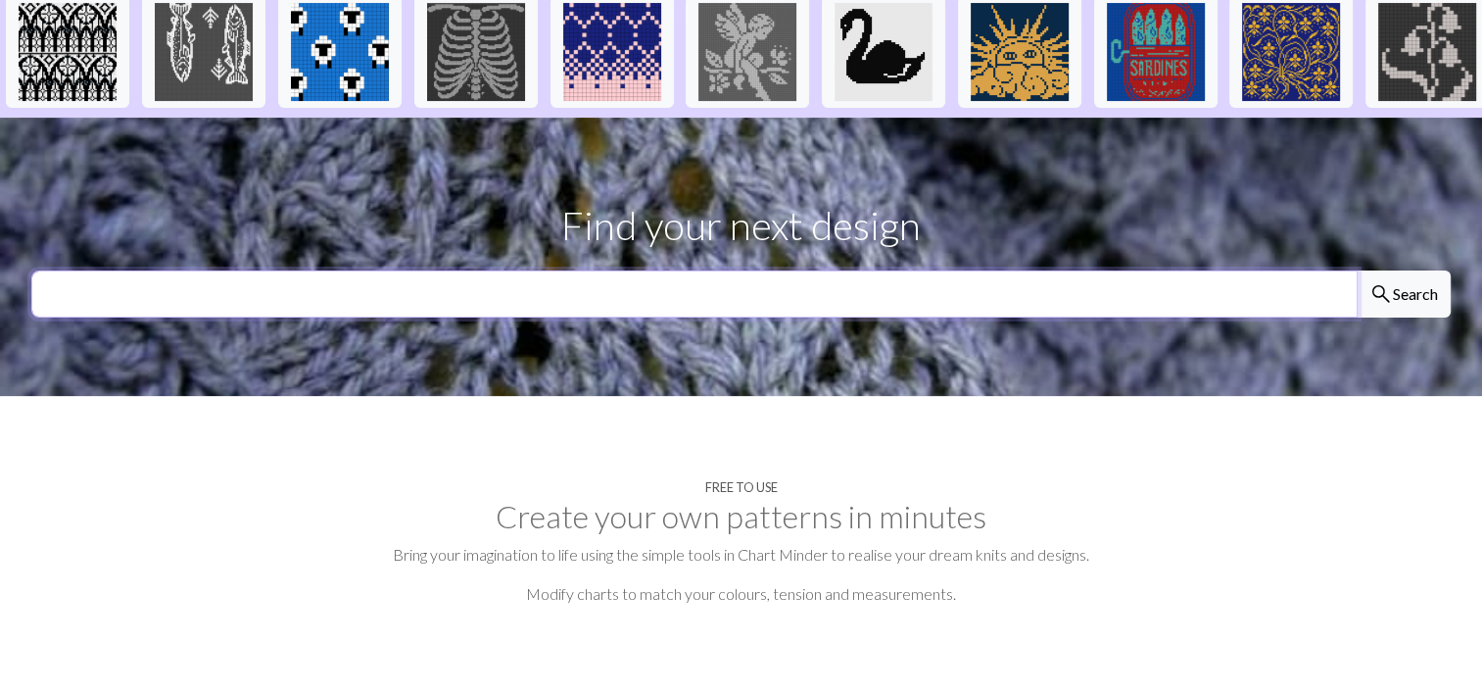
click at [717, 306] on input "text" at bounding box center [694, 293] width 1327 height 47
type input "heart"
click at [1357, 270] on button "search Search" at bounding box center [1404, 293] width 94 height 47
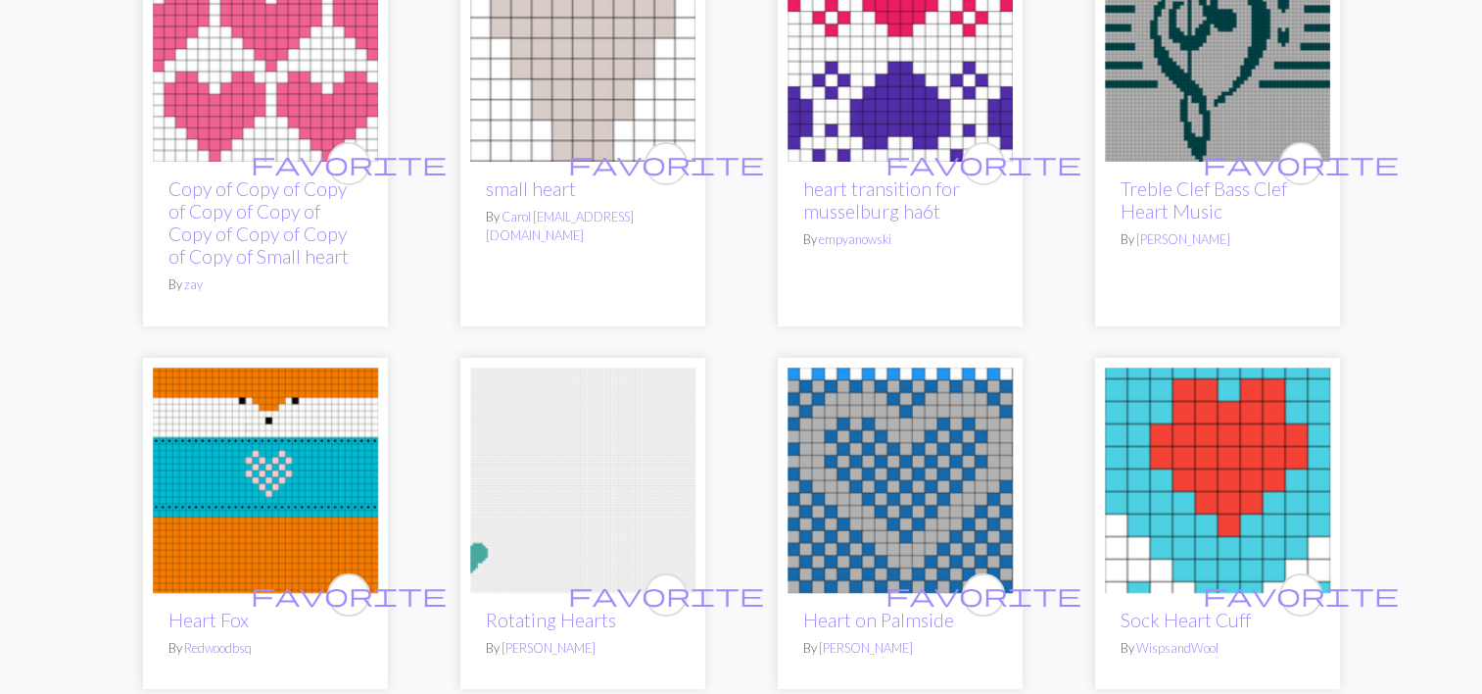
scroll to position [320, 0]
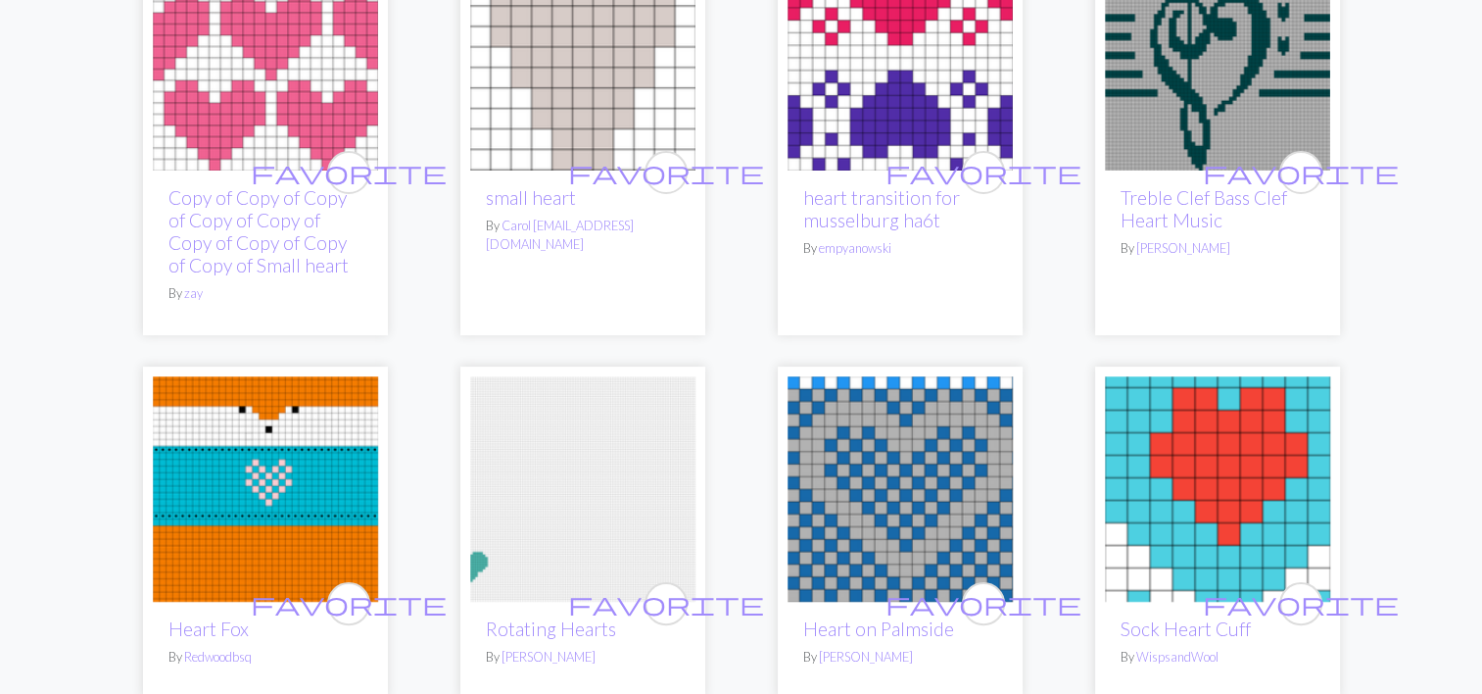
click at [241, 118] on img at bounding box center [265, 57] width 225 height 225
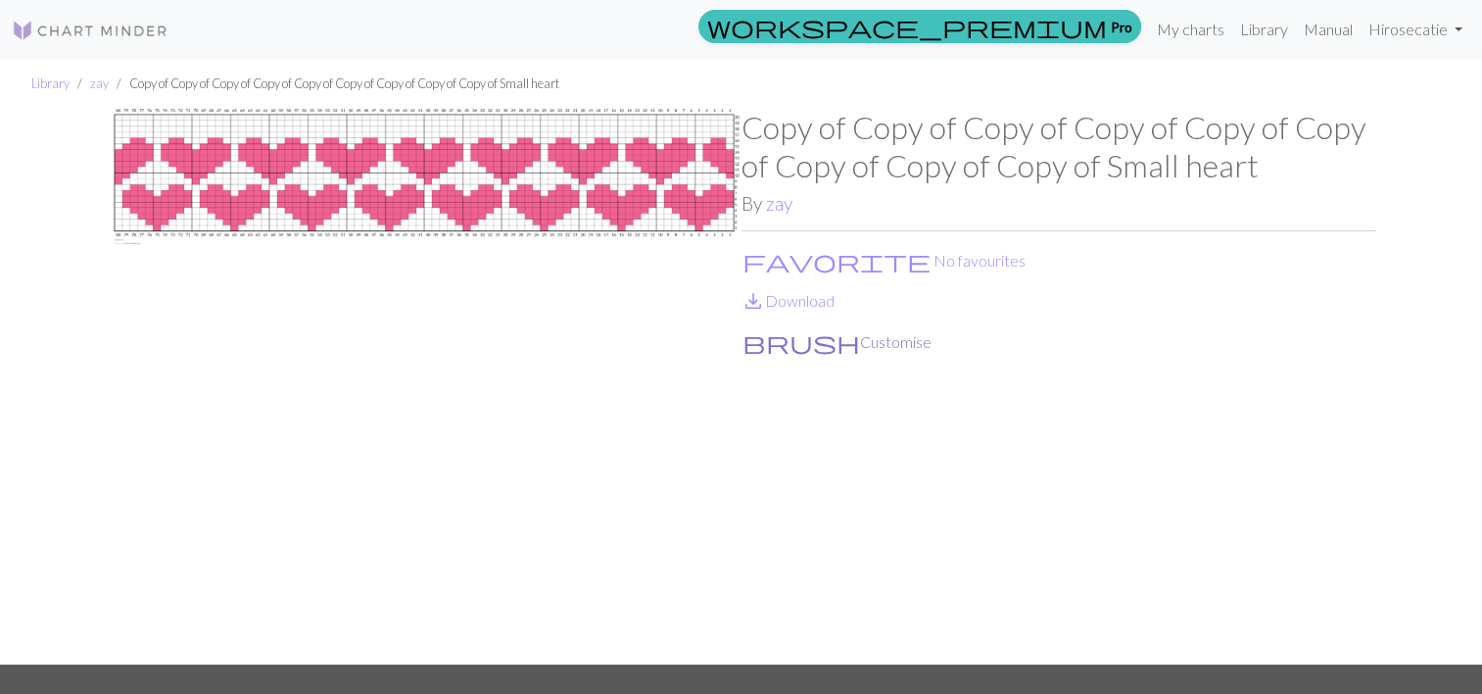
drag, startPoint x: 796, startPoint y: 339, endPoint x: 768, endPoint y: 338, distance: 27.5
click at [768, 338] on button "brush Customise" at bounding box center [837, 341] width 191 height 25
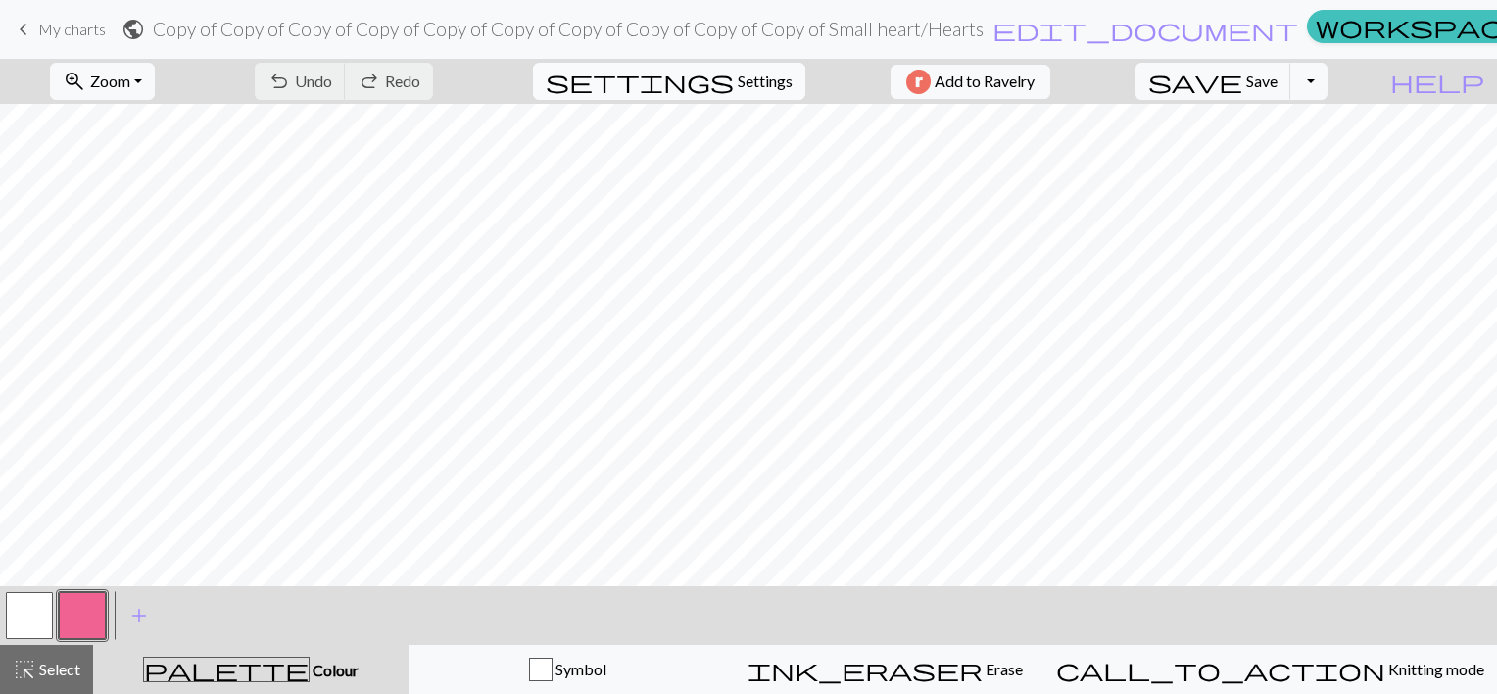
click at [741, 91] on span "Settings" at bounding box center [765, 82] width 55 height 24
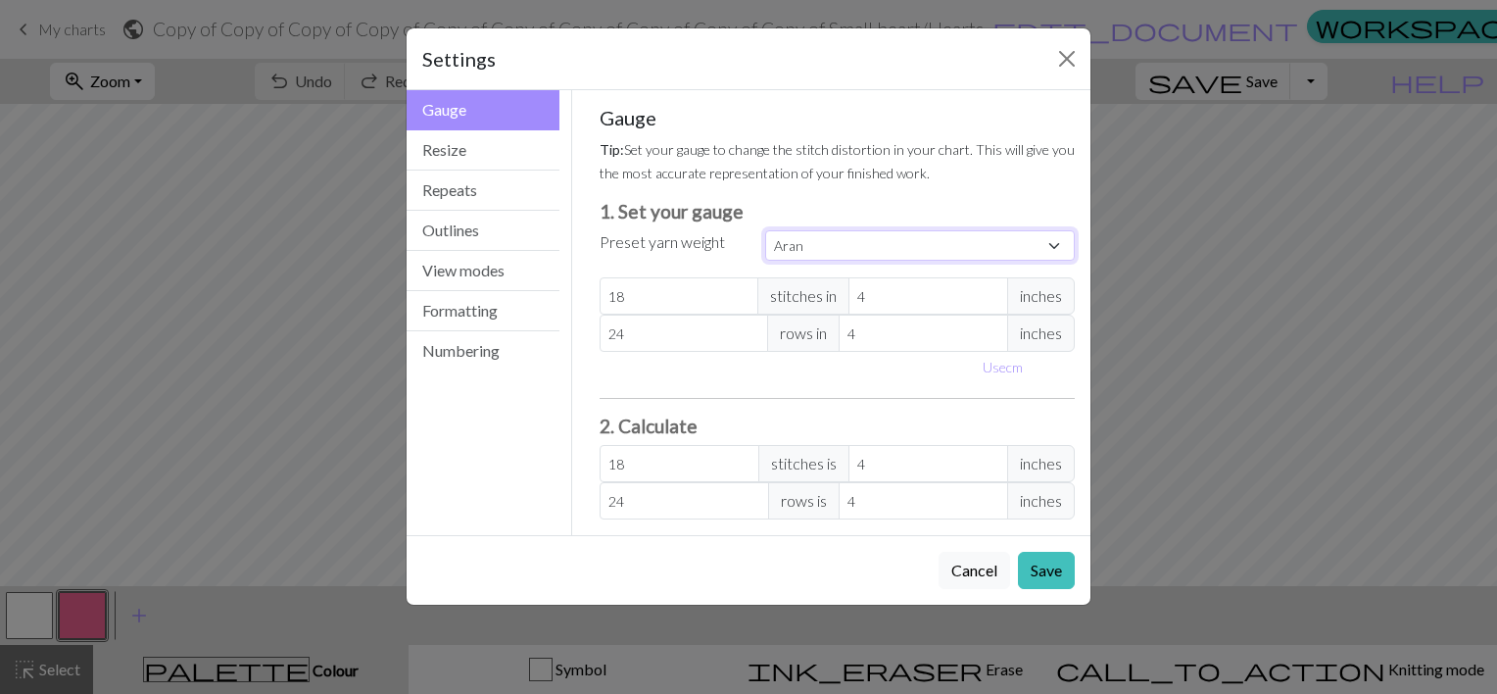
click at [798, 256] on select "Custom Square Lace Light Fingering Fingering Sport Double knit Worsted Aran Bul…" at bounding box center [920, 245] width 310 height 30
select select "worsted"
click at [765, 230] on select "Custom Square Lace Light Fingering Fingering Sport Double knit Worsted Aran Bul…" at bounding box center [920, 245] width 310 height 30
type input "20"
type input "26"
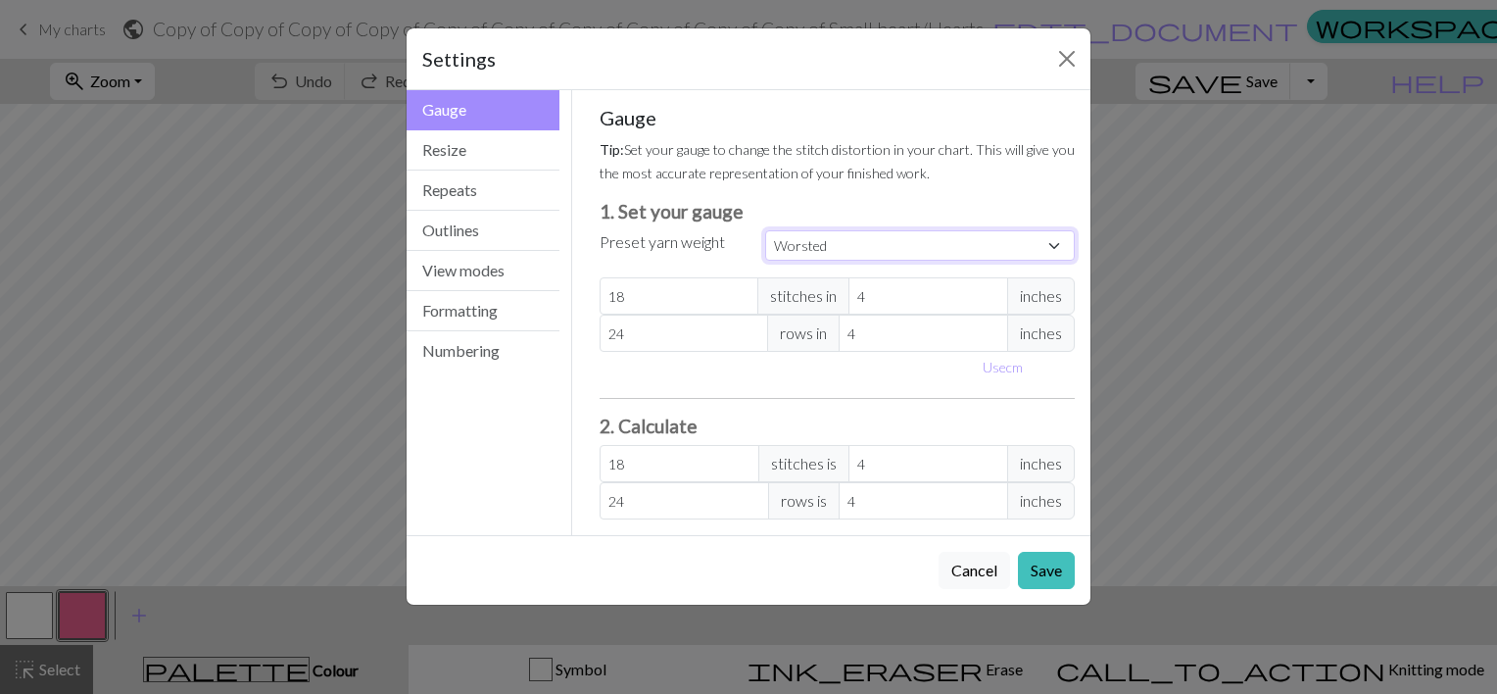
type input "20"
type input "26"
click at [435, 157] on button "Resize" at bounding box center [483, 150] width 153 height 40
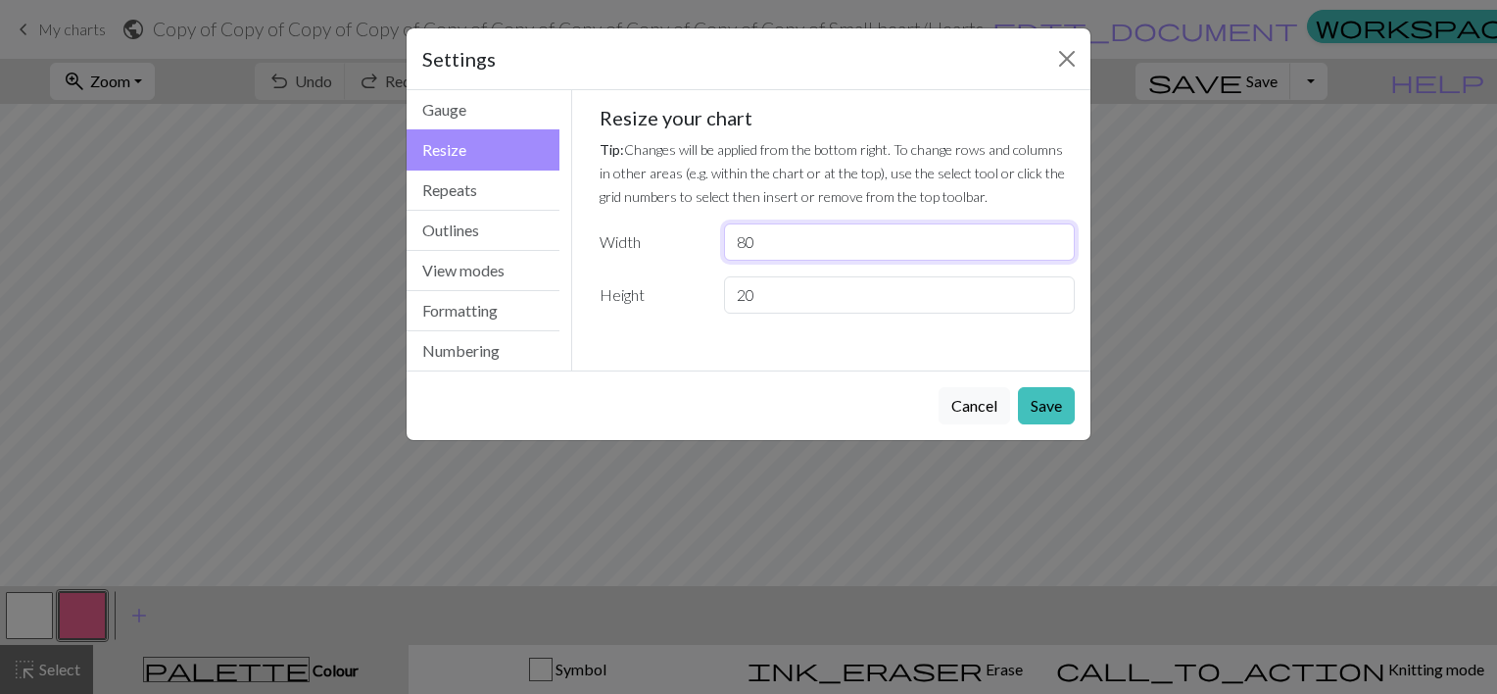
drag, startPoint x: 764, startPoint y: 248, endPoint x: 748, endPoint y: 246, distance: 16.8
click at [748, 246] on input "80" at bounding box center [899, 241] width 351 height 37
type input "82"
drag, startPoint x: 763, startPoint y: 294, endPoint x: 741, endPoint y: 294, distance: 22.5
click at [741, 294] on input "20" at bounding box center [899, 294] width 351 height 37
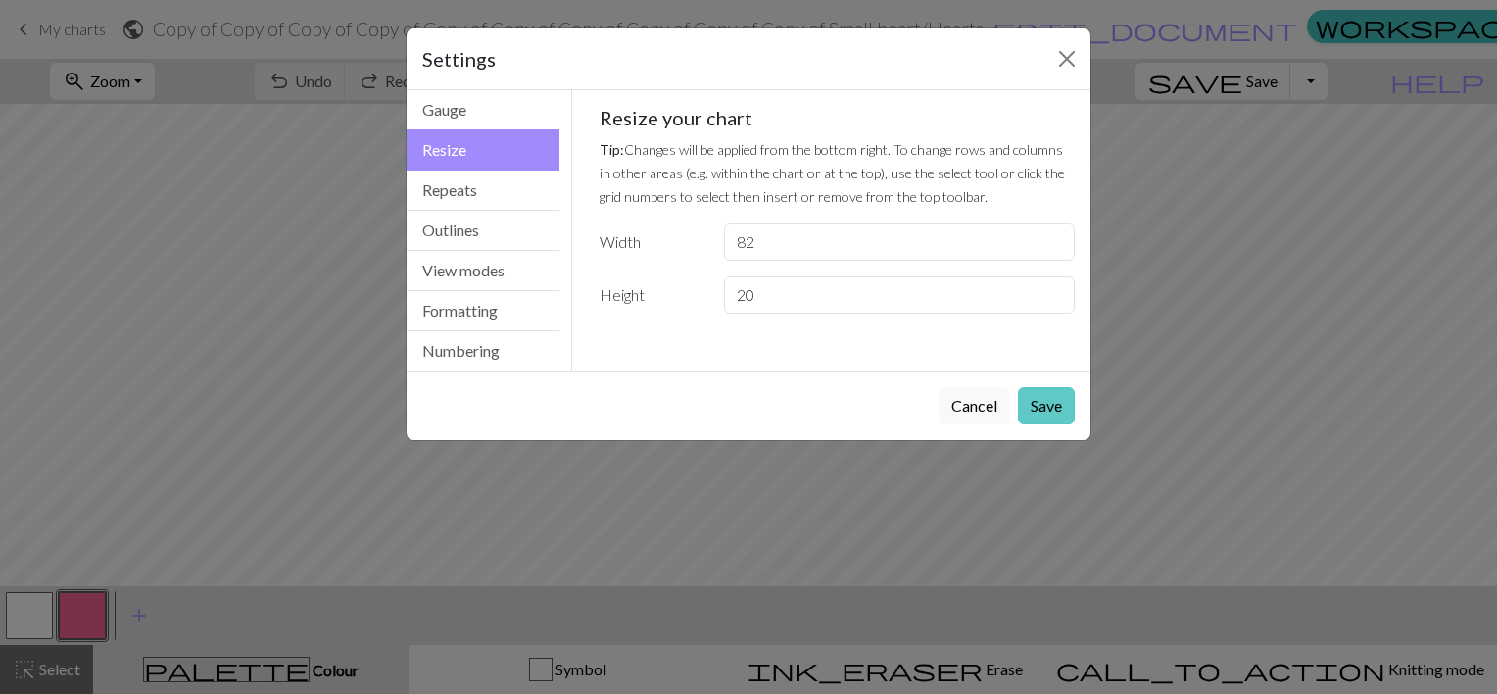
click at [1067, 398] on button "Save" at bounding box center [1046, 405] width 57 height 37
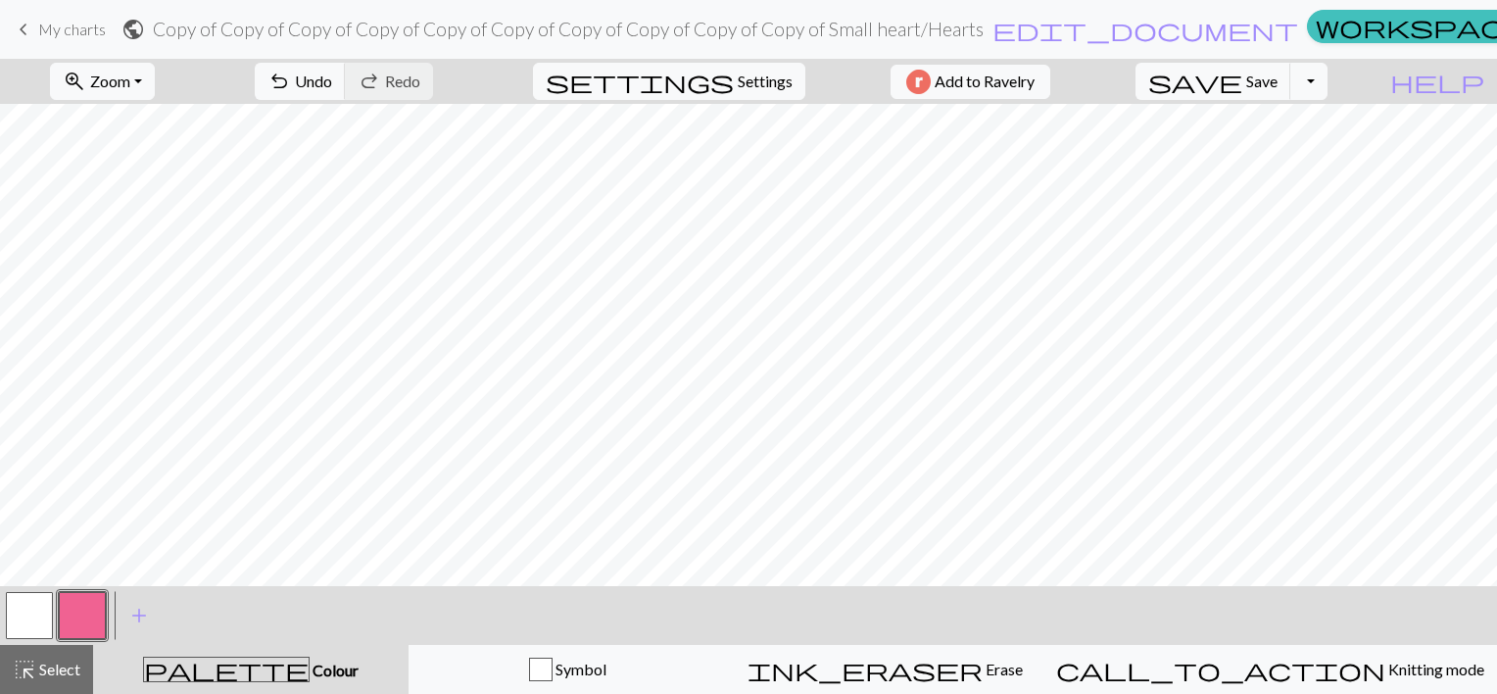
drag, startPoint x: 80, startPoint y: 596, endPoint x: 70, endPoint y: 713, distance: 118.1
click at [70, 693] on html "This website uses cookies to ensure you get the best experience on our website.…" at bounding box center [748, 347] width 1497 height 694
click at [59, 681] on button "highlight_alt Select Select" at bounding box center [46, 669] width 93 height 49
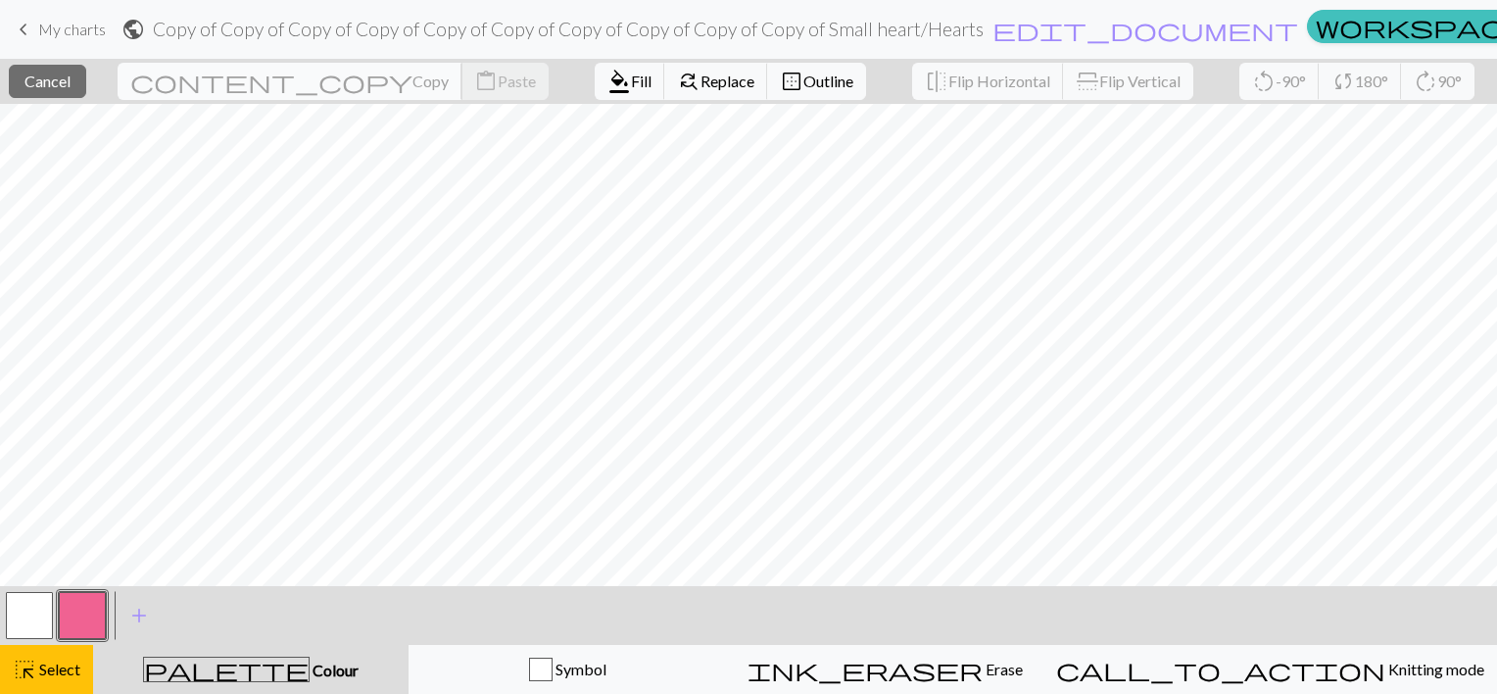
click at [218, 82] on span "content_copy" at bounding box center [271, 81] width 282 height 27
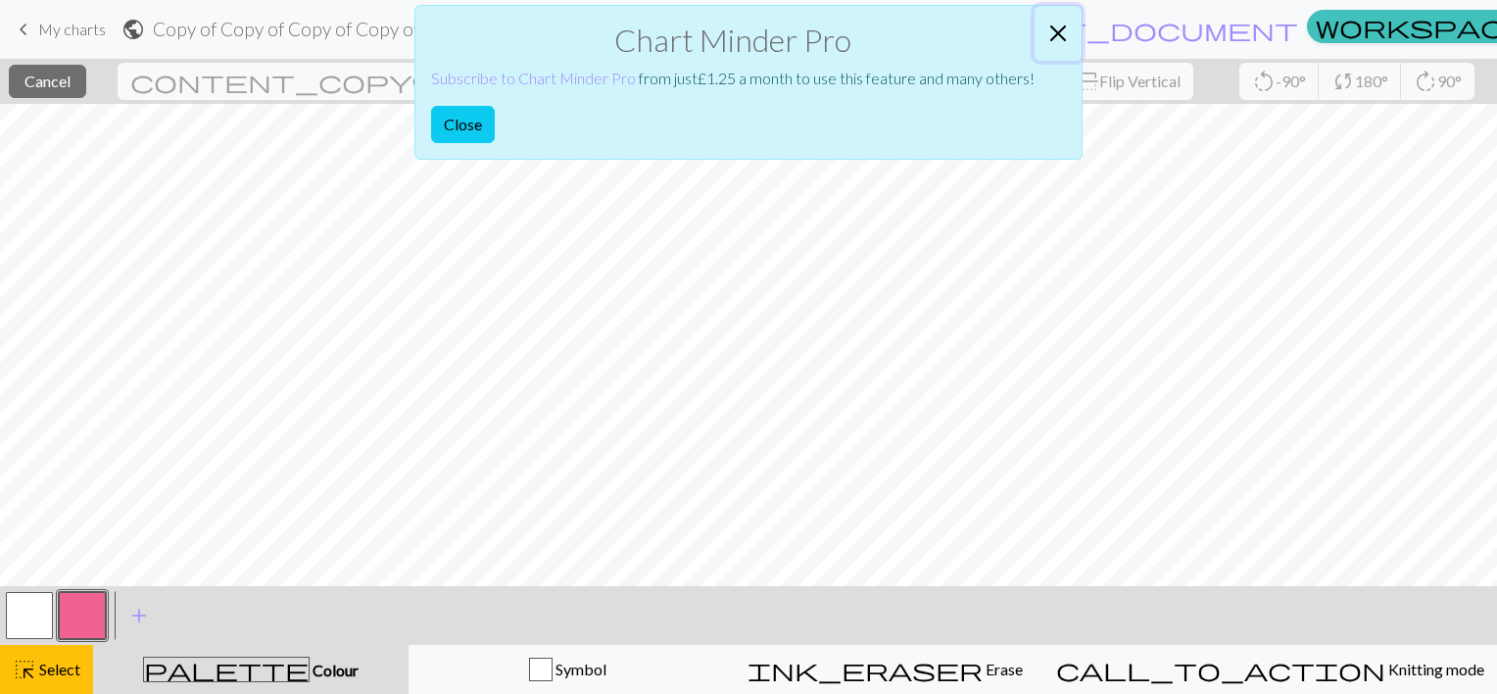
click at [1063, 33] on button "Close" at bounding box center [1058, 33] width 47 height 55
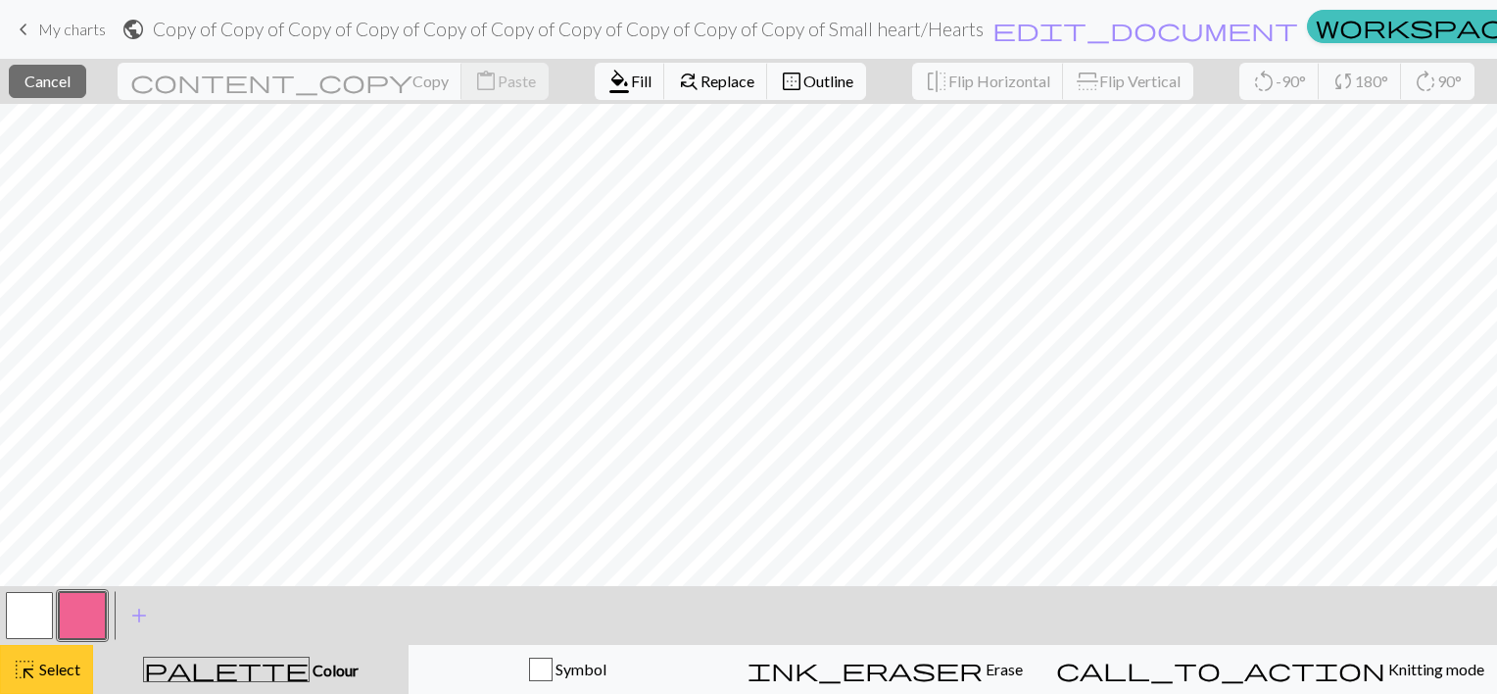
click at [63, 674] on span "Select" at bounding box center [58, 668] width 44 height 19
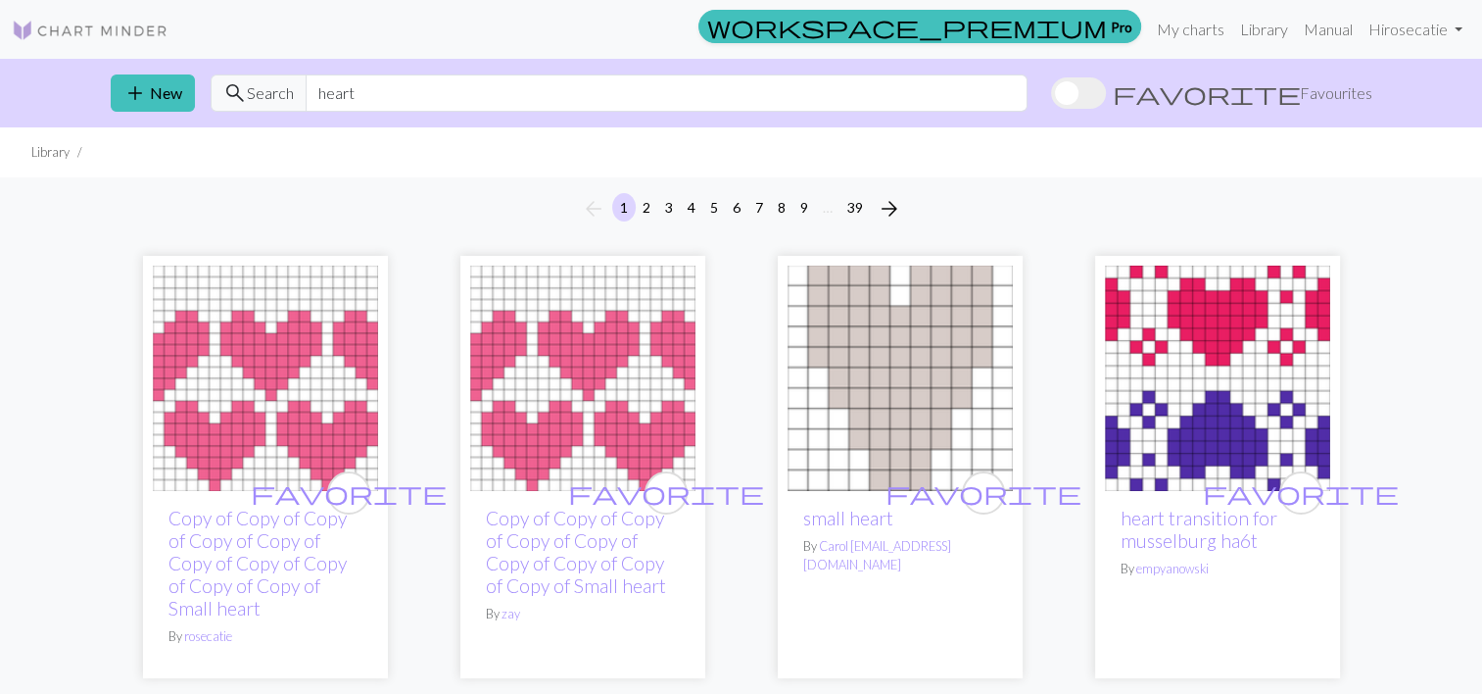
click at [239, 342] on img at bounding box center [265, 378] width 225 height 225
